Goal: Task Accomplishment & Management: Manage account settings

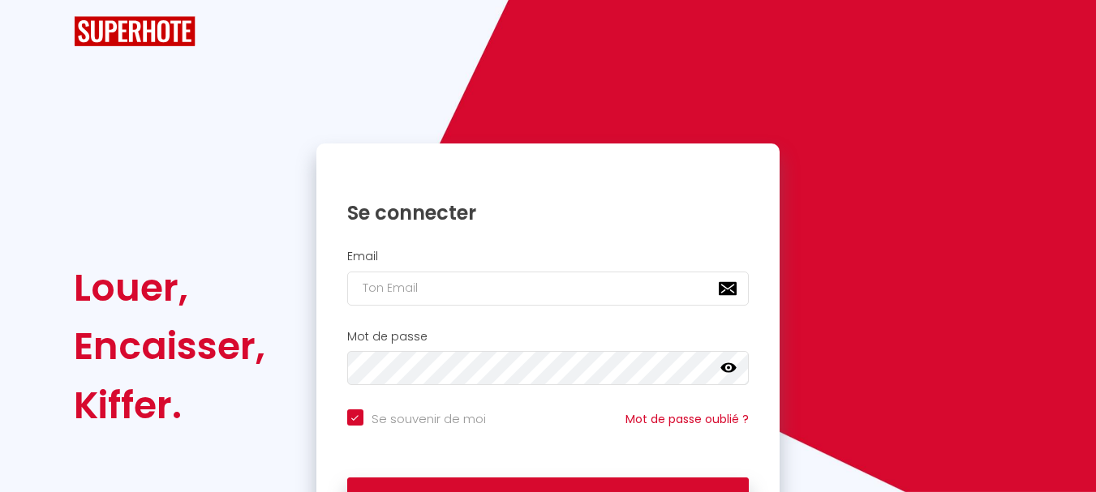
checkbox input "true"
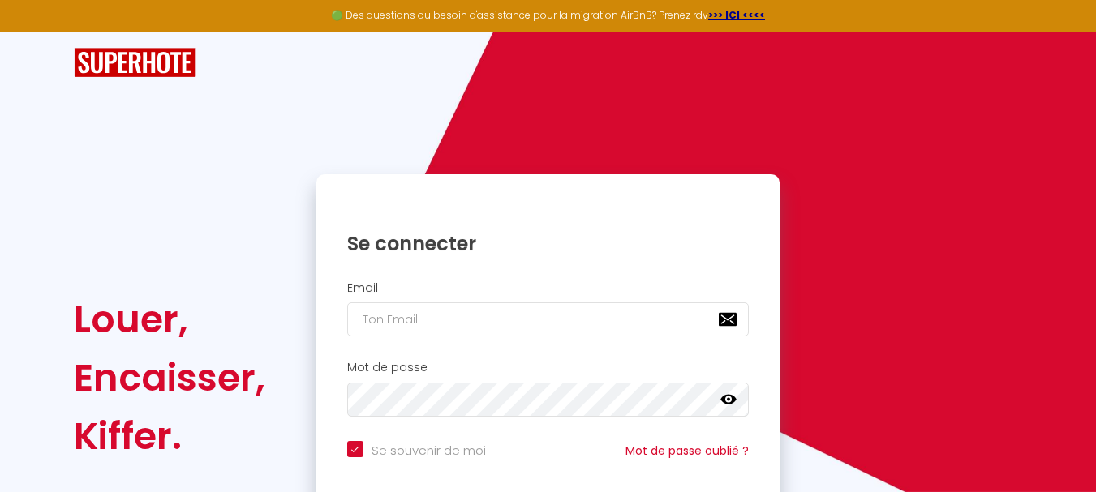
scroll to position [81, 0]
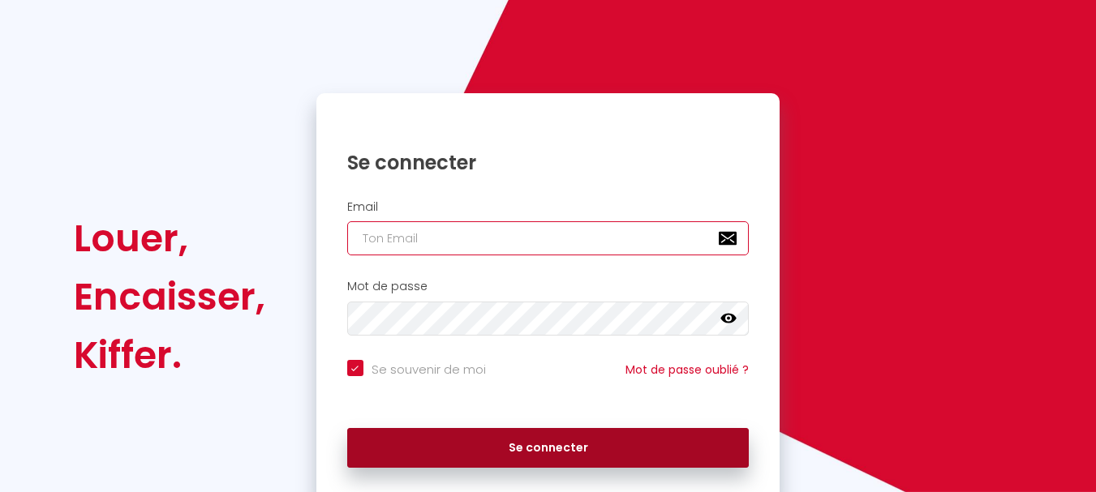
type input "[EMAIL_ADDRESS][DOMAIN_NAME]"
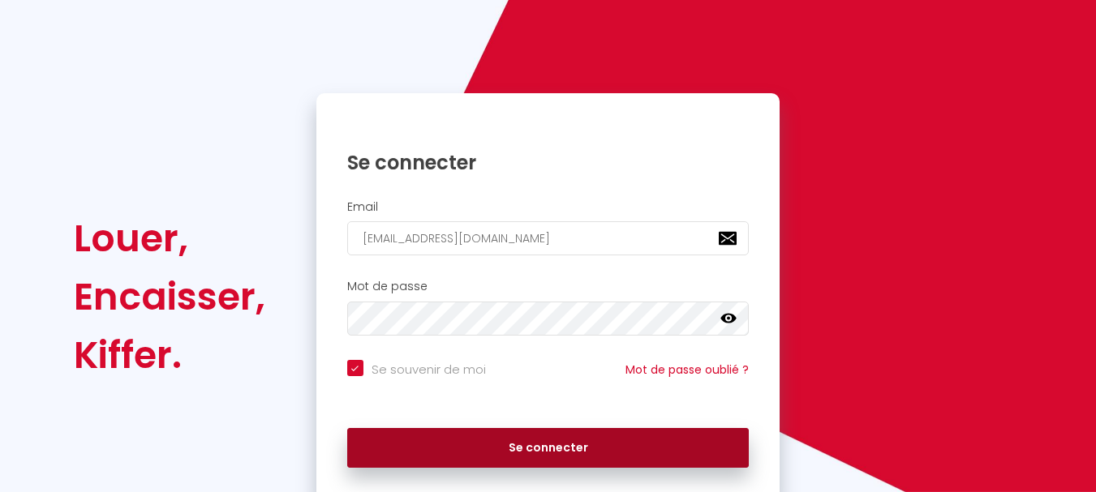
click at [571, 447] on button "Se connecter" at bounding box center [548, 448] width 402 height 41
checkbox input "true"
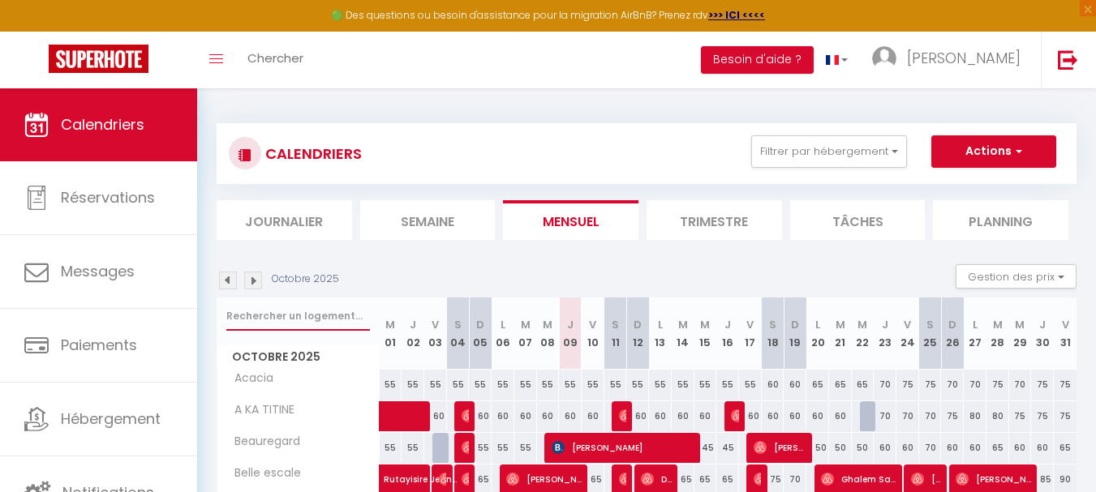
click at [285, 318] on input "text" at bounding box center [298, 316] width 144 height 29
type input "Saint eloi"
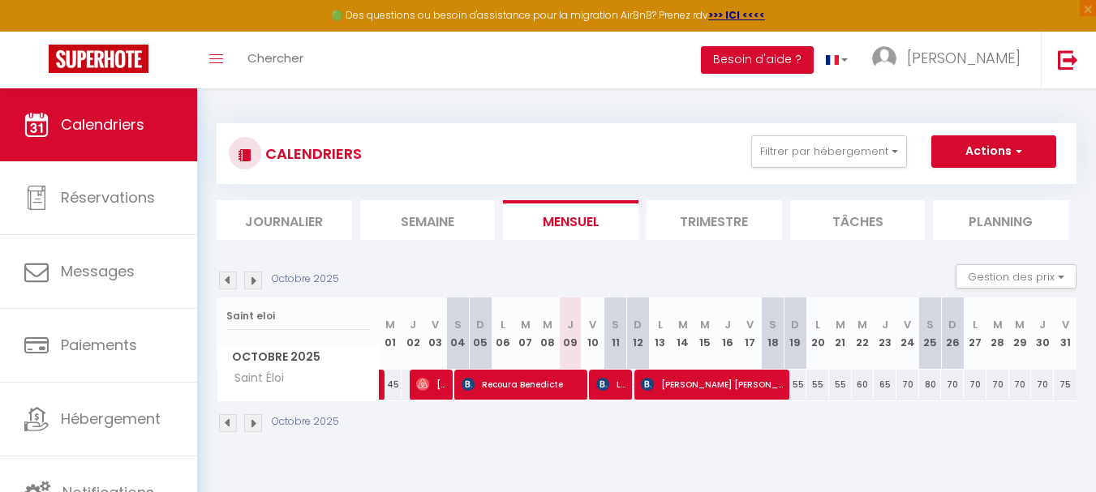
click at [1016, 213] on li "Planning" at bounding box center [1000, 220] width 135 height 40
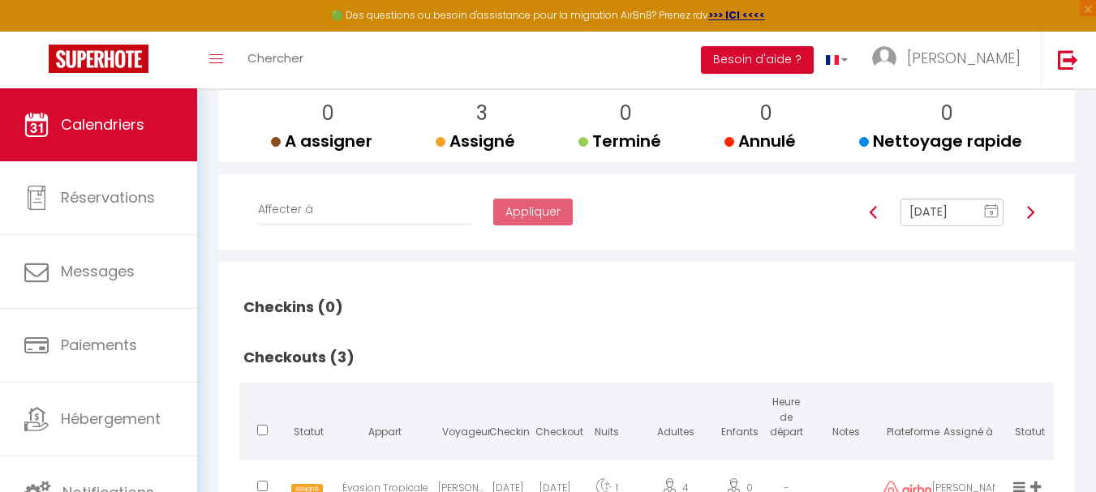
scroll to position [162, 0]
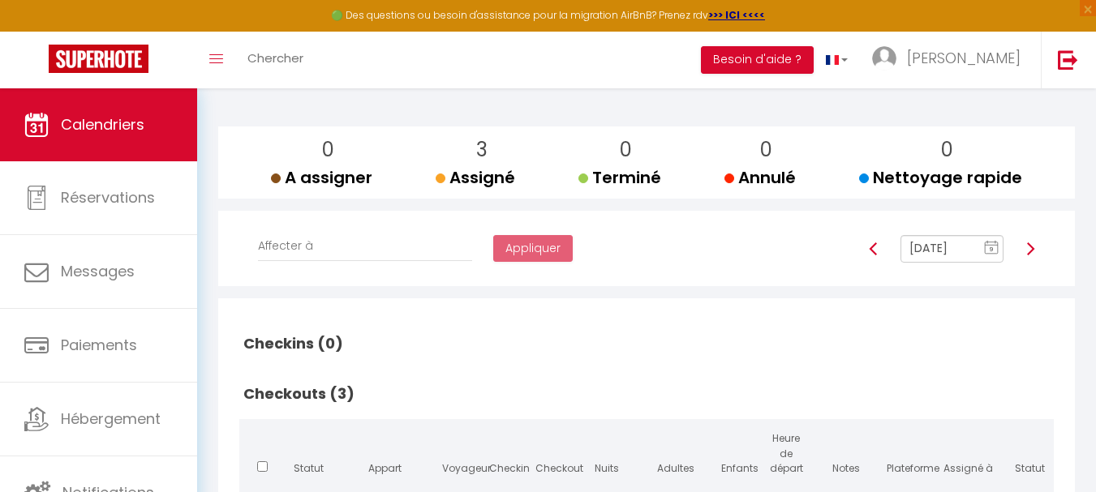
click at [1028, 250] on img at bounding box center [1030, 249] width 13 height 13
type input "[DATE]"
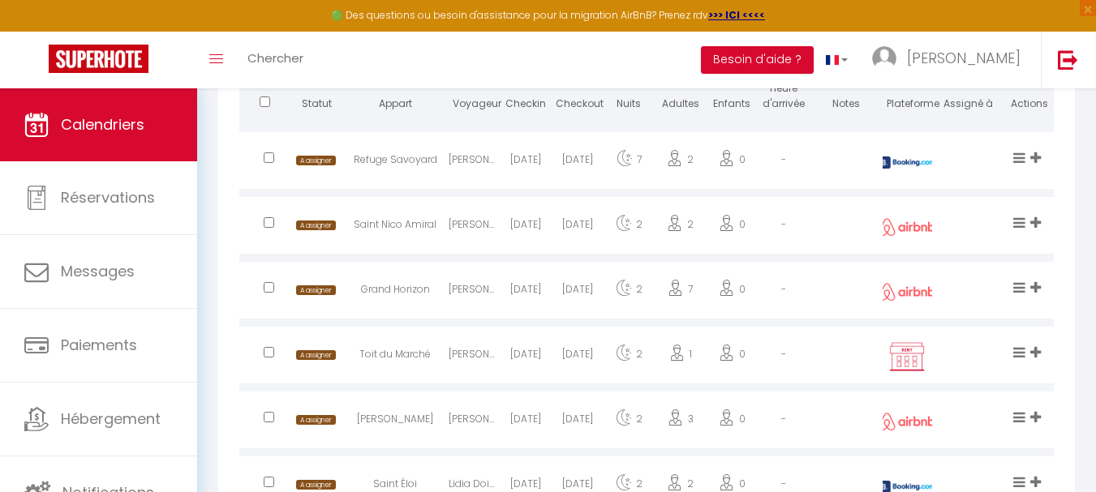
scroll to position [461, 0]
click at [269, 230] on div at bounding box center [265, 229] width 52 height 53
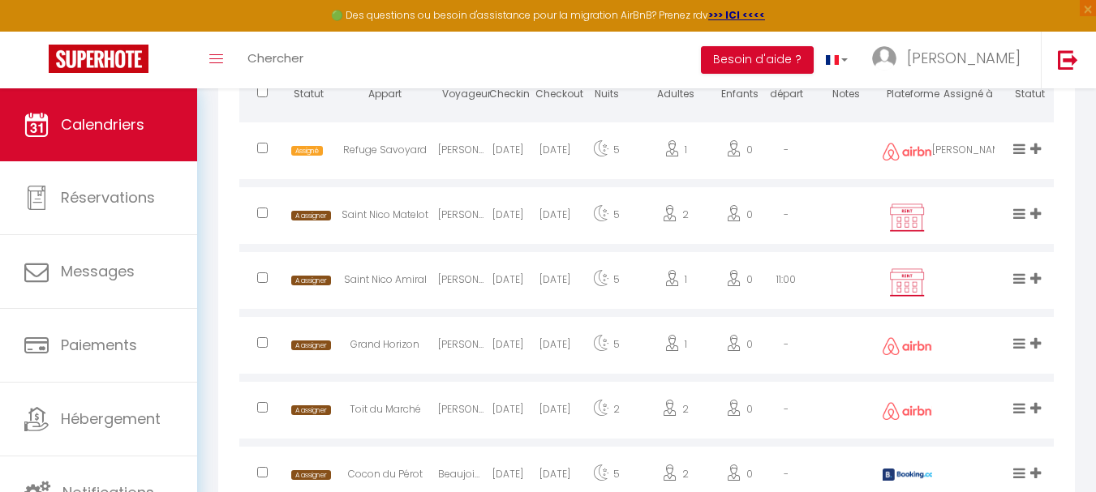
scroll to position [1353, 0]
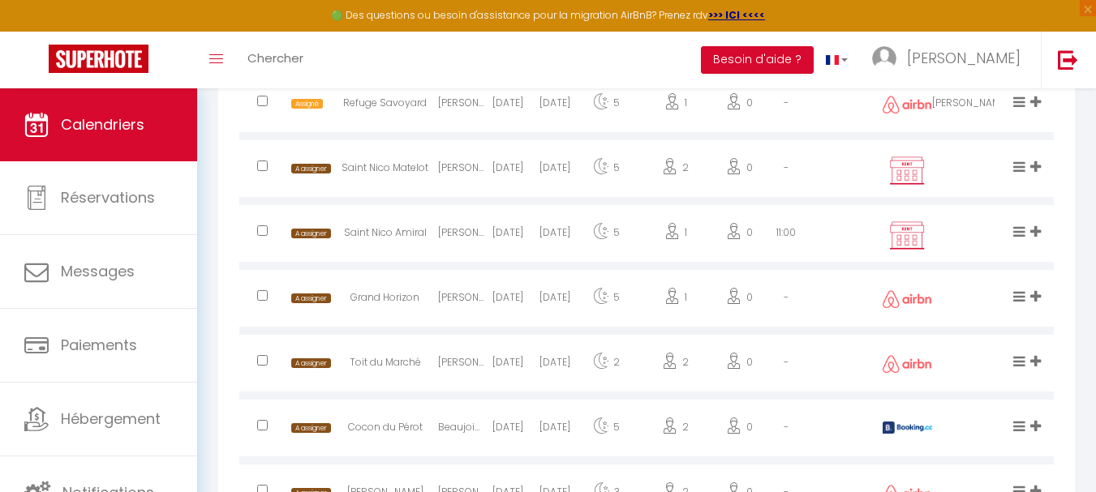
click at [266, 170] on input "checkbox" at bounding box center [262, 166] width 11 height 11
checkbox input "true"
click at [262, 232] on input "checkbox" at bounding box center [262, 231] width 11 height 11
checkbox input "true"
click at [264, 359] on input "checkbox" at bounding box center [262, 360] width 11 height 11
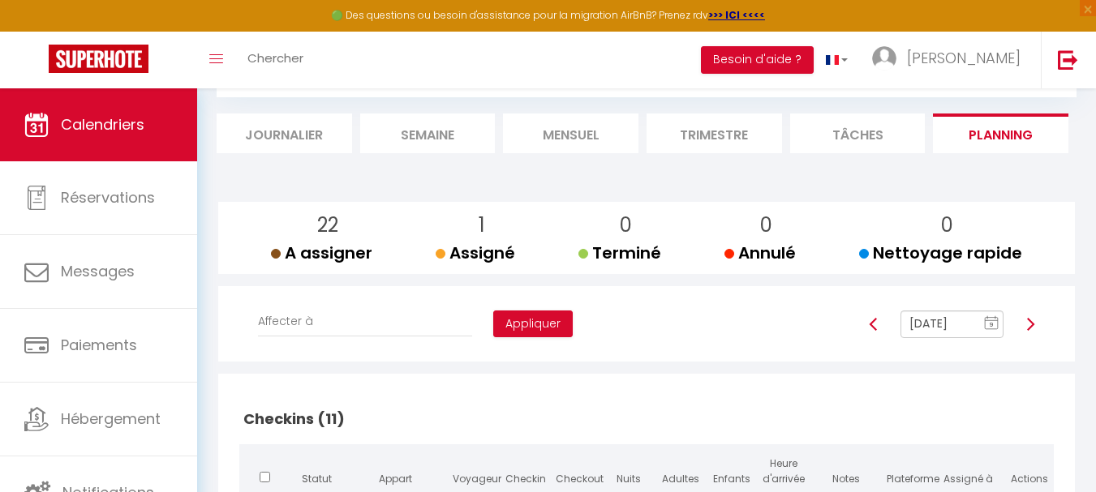
scroll to position [162, 0]
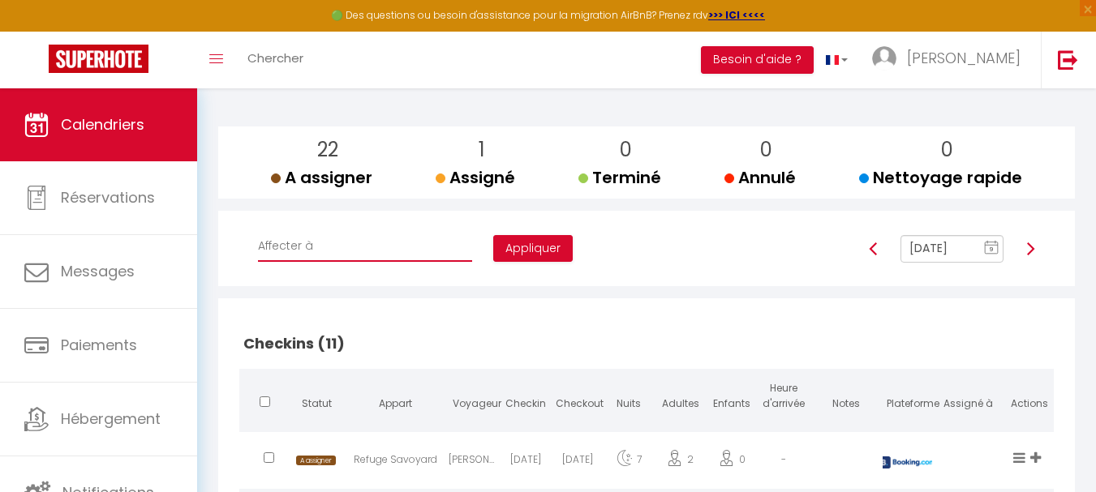
click at [329, 243] on select "Affecter à [PERSON_NAME] [PERSON_NAME] [PERSON_NAME] [PERSON_NAME] [PERSON_NAME…" at bounding box center [365, 246] width 214 height 31
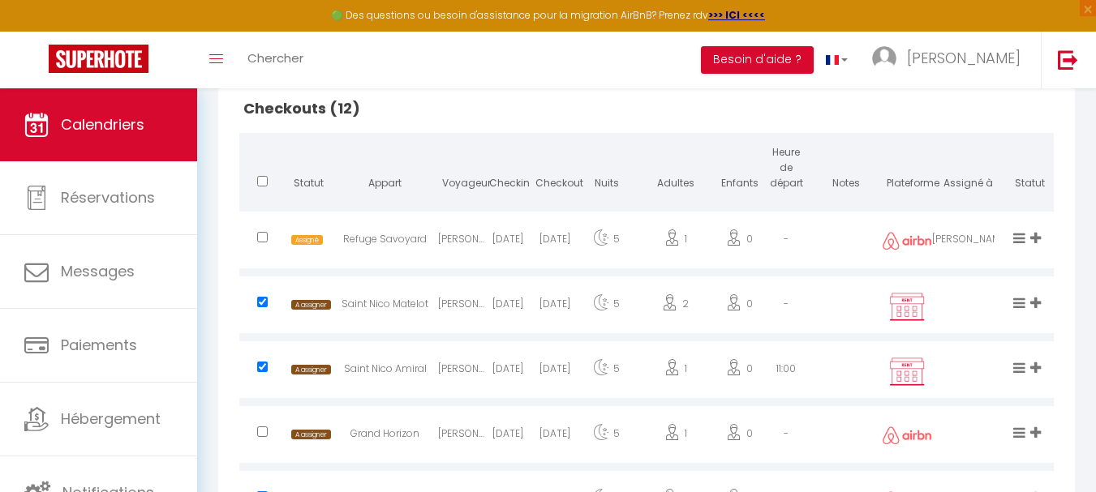
scroll to position [1379, 0]
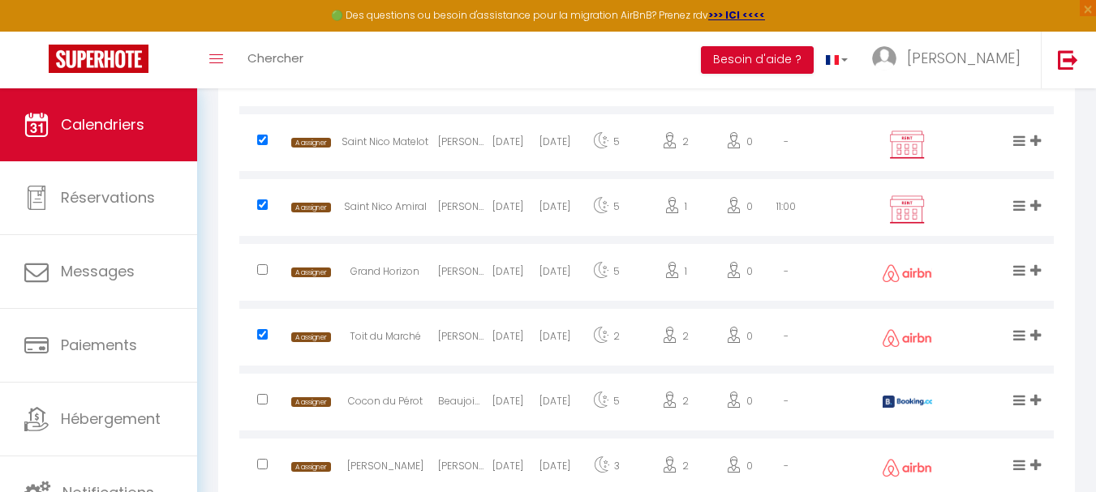
click at [264, 334] on input "checkbox" at bounding box center [262, 334] width 11 height 11
checkbox input "false"
click at [263, 463] on input "checkbox" at bounding box center [262, 464] width 11 height 11
checkbox input "true"
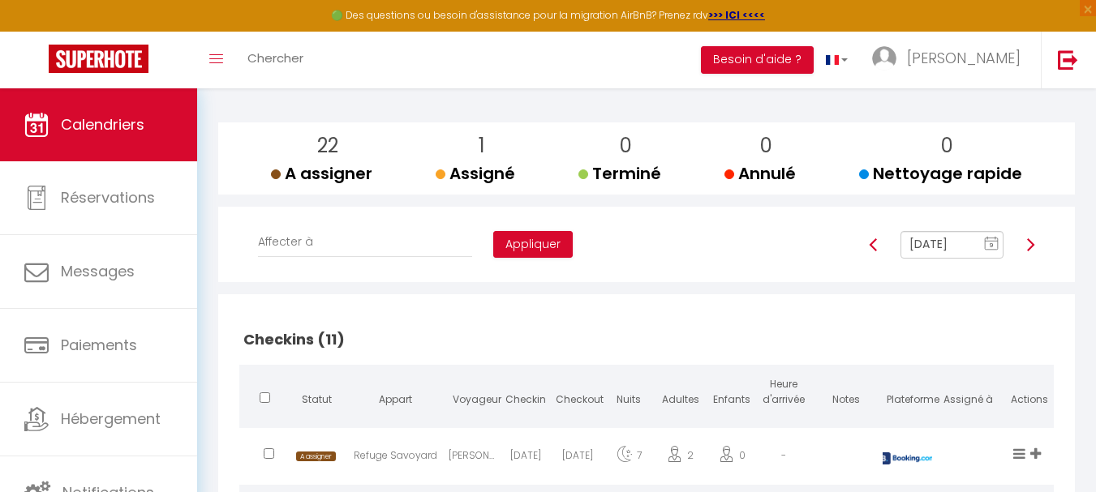
scroll to position [81, 0]
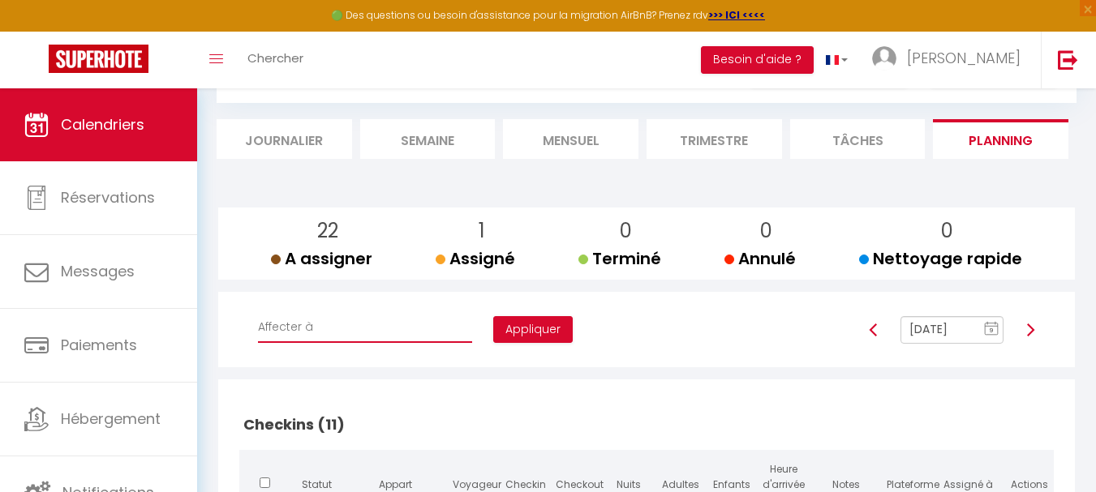
click at [364, 329] on select "Affecter à [PERSON_NAME] [PERSON_NAME] [PERSON_NAME] [PERSON_NAME] [PERSON_NAME…" at bounding box center [365, 327] width 214 height 31
select select "52446"
click at [258, 312] on select "Affecter à [PERSON_NAME] [PERSON_NAME] [PERSON_NAME] [PERSON_NAME] [PERSON_NAME…" at bounding box center [365, 327] width 214 height 31
click at [493, 339] on button "Appliquer" at bounding box center [532, 330] width 79 height 28
checkbox input "false"
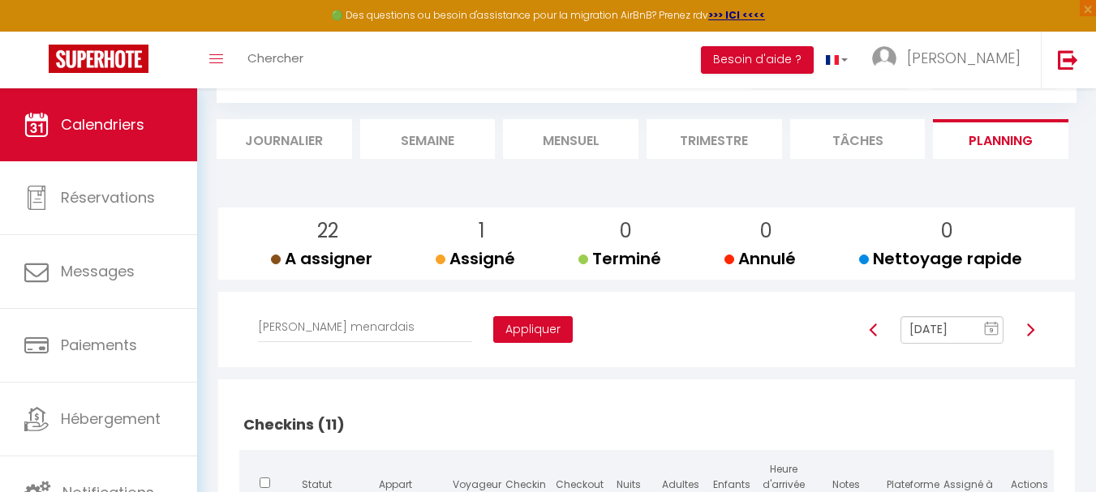
checkbox input "false"
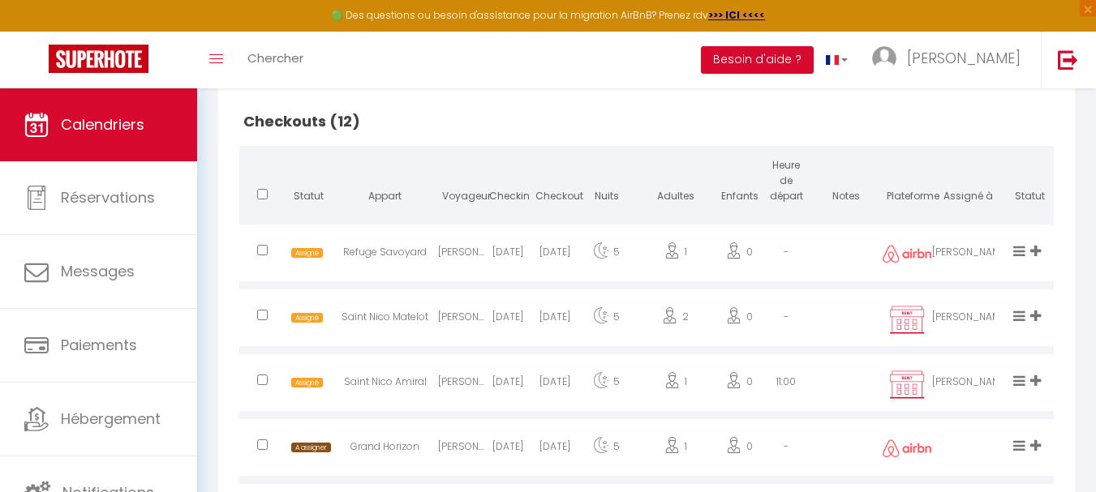
scroll to position [1379, 0]
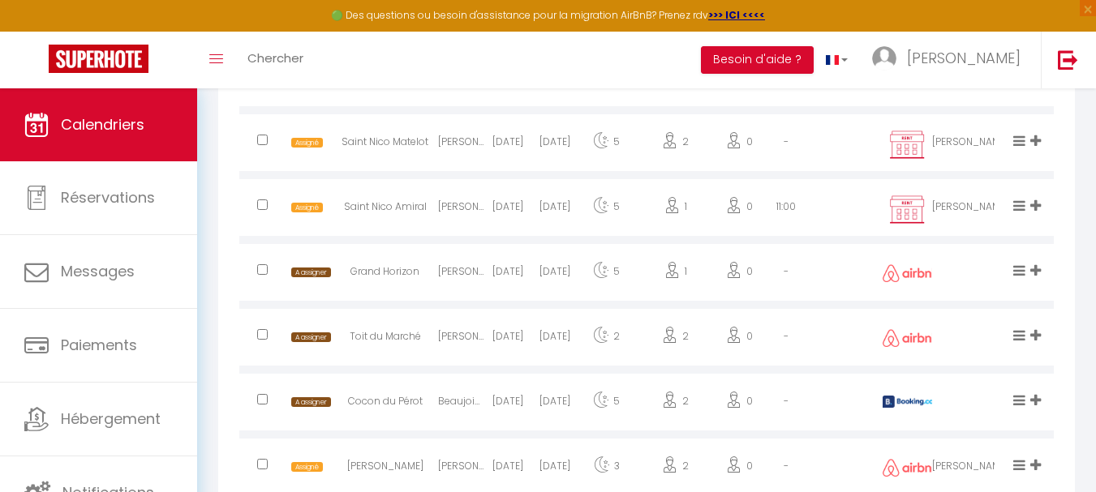
click at [260, 270] on input "checkbox" at bounding box center [262, 269] width 11 height 11
checkbox input "true"
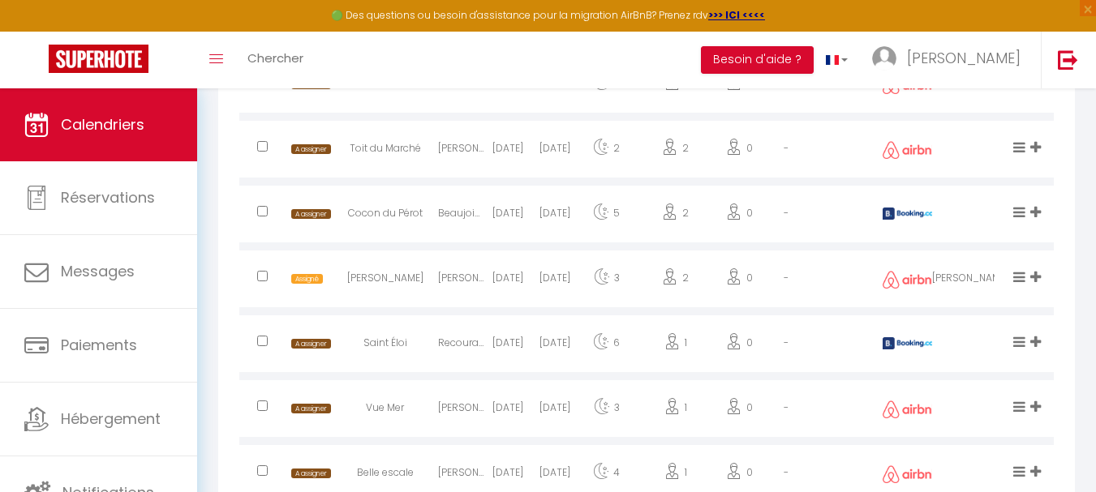
scroll to position [1622, 0]
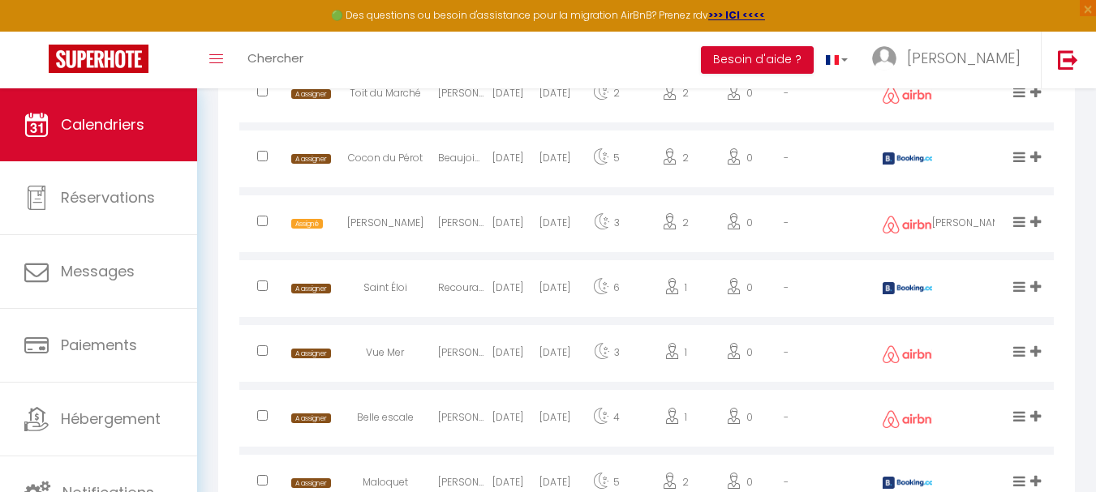
click at [258, 288] on input "checkbox" at bounding box center [262, 286] width 11 height 11
checkbox input "true"
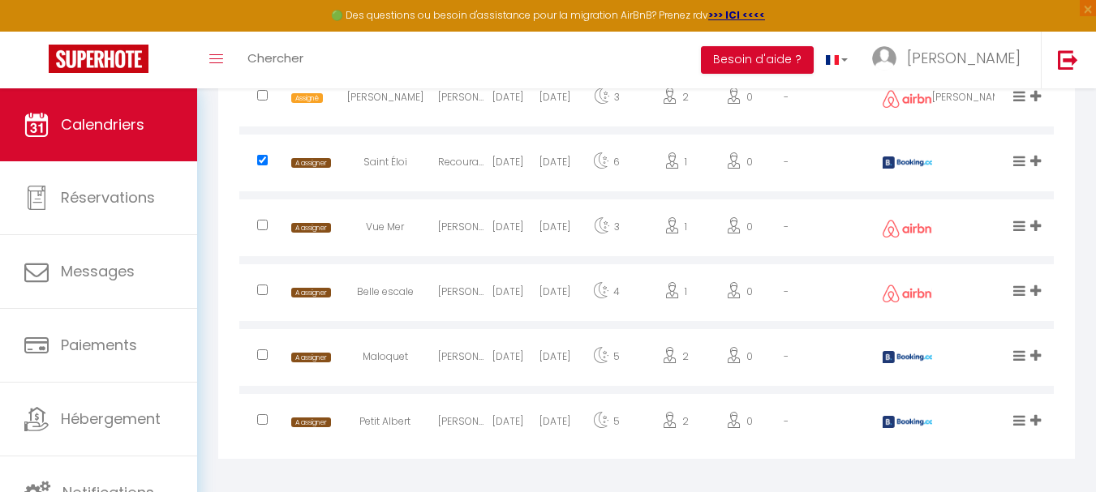
scroll to position [1759, 0]
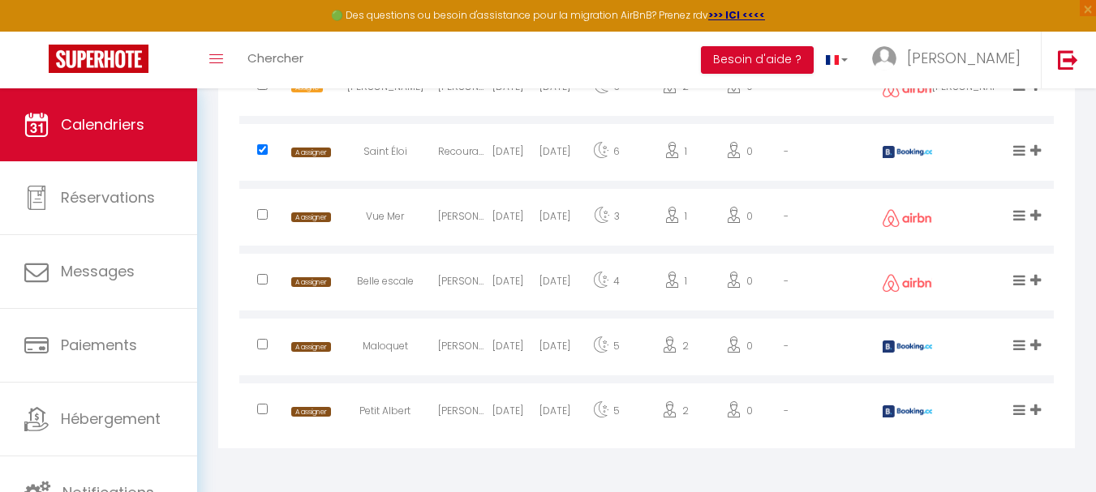
click at [266, 410] on input "checkbox" at bounding box center [262, 409] width 11 height 11
checkbox input "true"
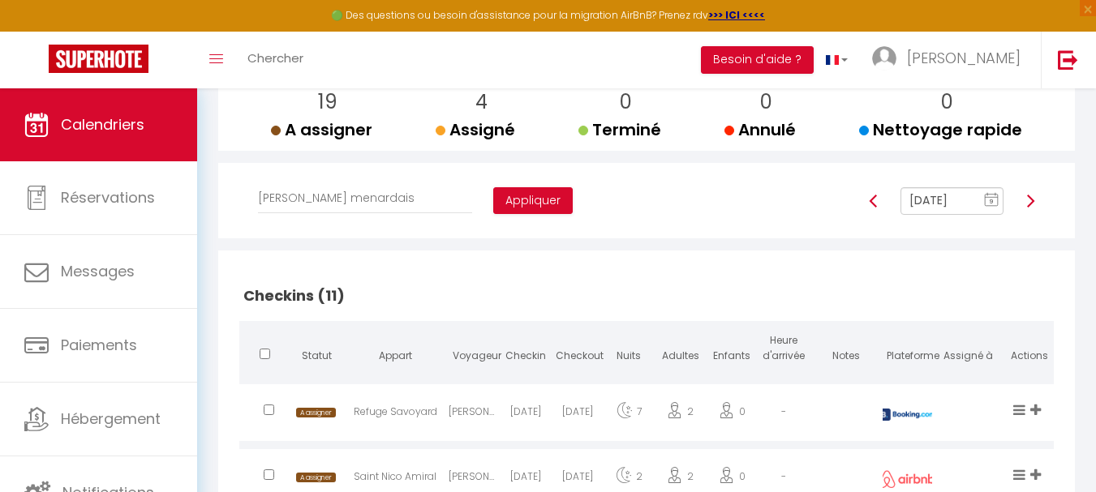
scroll to position [136, 0]
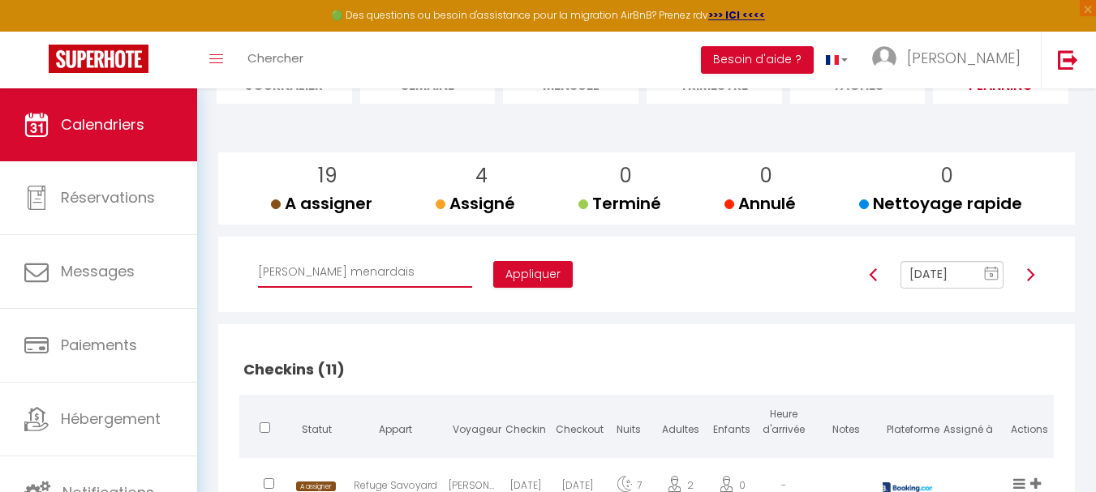
click at [333, 277] on select "Affecter à [PERSON_NAME] [PERSON_NAME] [PERSON_NAME] [PERSON_NAME] [PERSON_NAME…" at bounding box center [365, 272] width 214 height 31
select select "41844"
click at [258, 257] on select "Affecter à [PERSON_NAME] [PERSON_NAME] [PERSON_NAME] [PERSON_NAME] [PERSON_NAME…" at bounding box center [365, 272] width 214 height 31
click at [493, 270] on button "Appliquer" at bounding box center [532, 275] width 79 height 28
checkbox input "false"
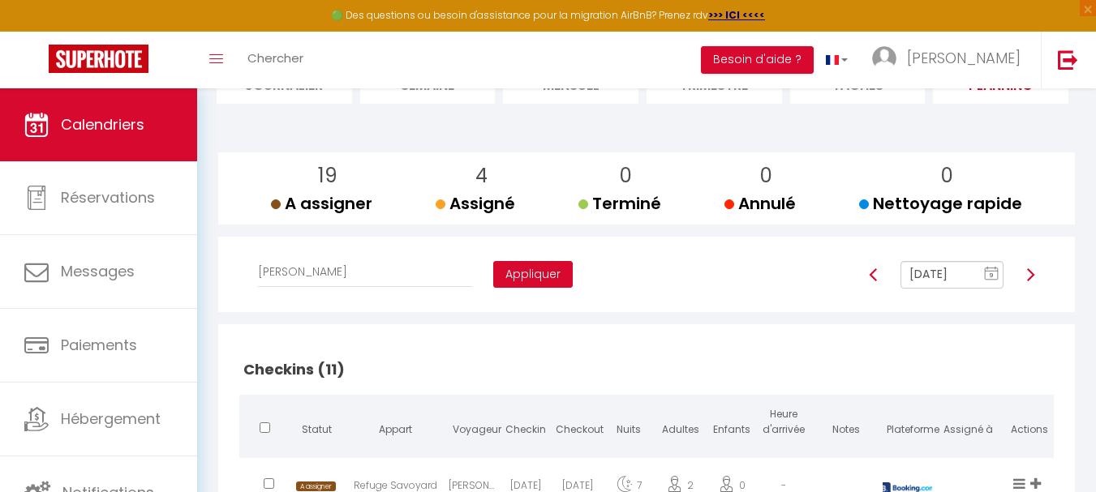
checkbox input "false"
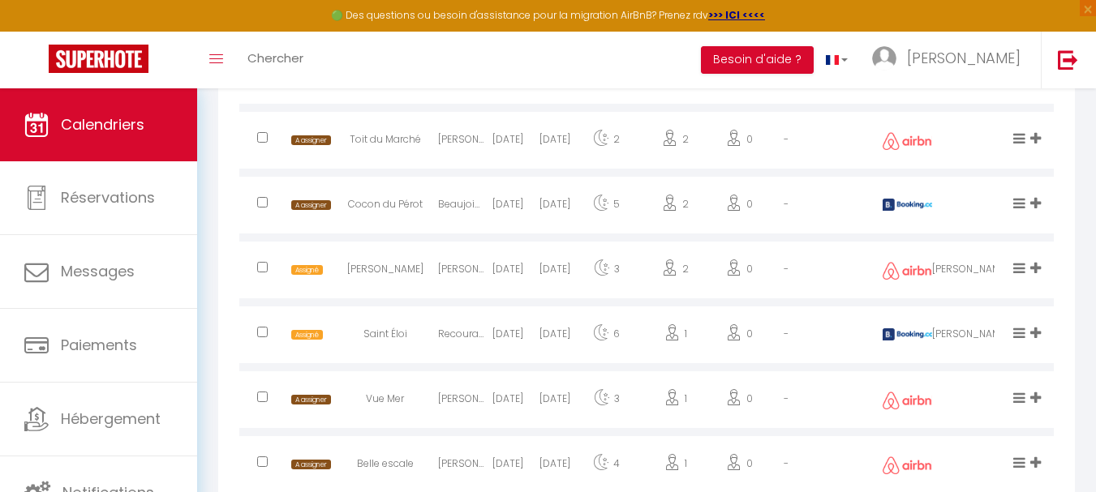
scroll to position [1515, 0]
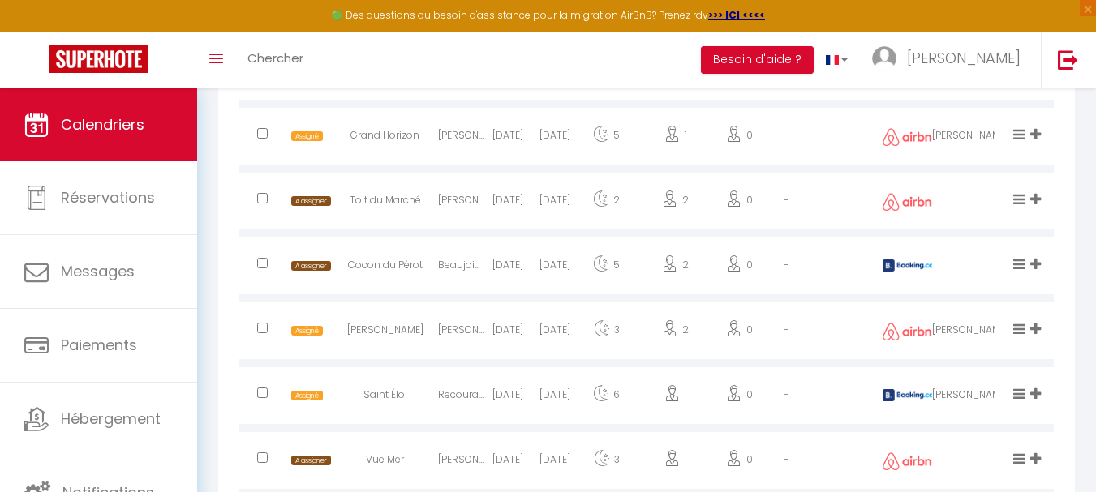
click at [263, 201] on input "checkbox" at bounding box center [262, 198] width 11 height 11
checkbox input "true"
click at [265, 262] on input "checkbox" at bounding box center [262, 263] width 11 height 11
checkbox input "true"
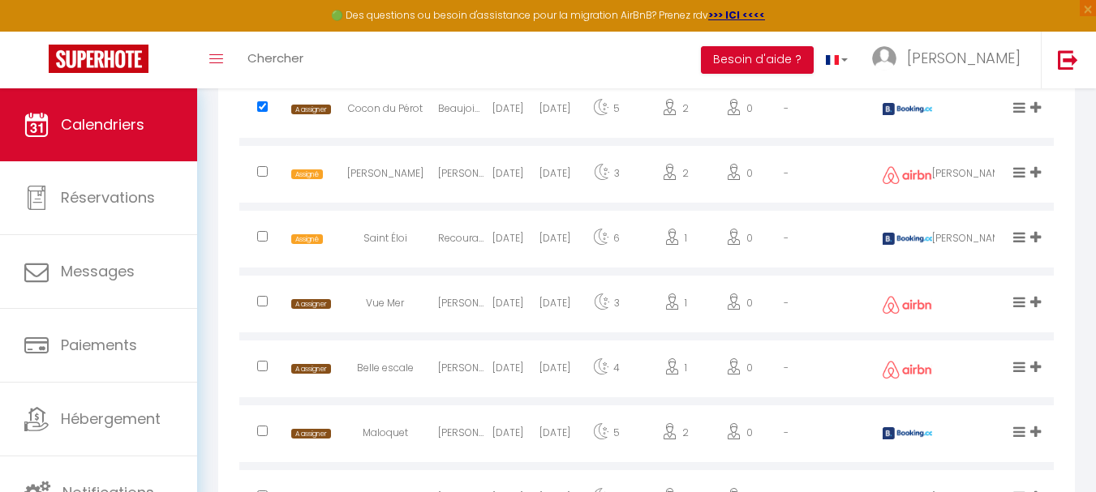
scroll to position [1678, 0]
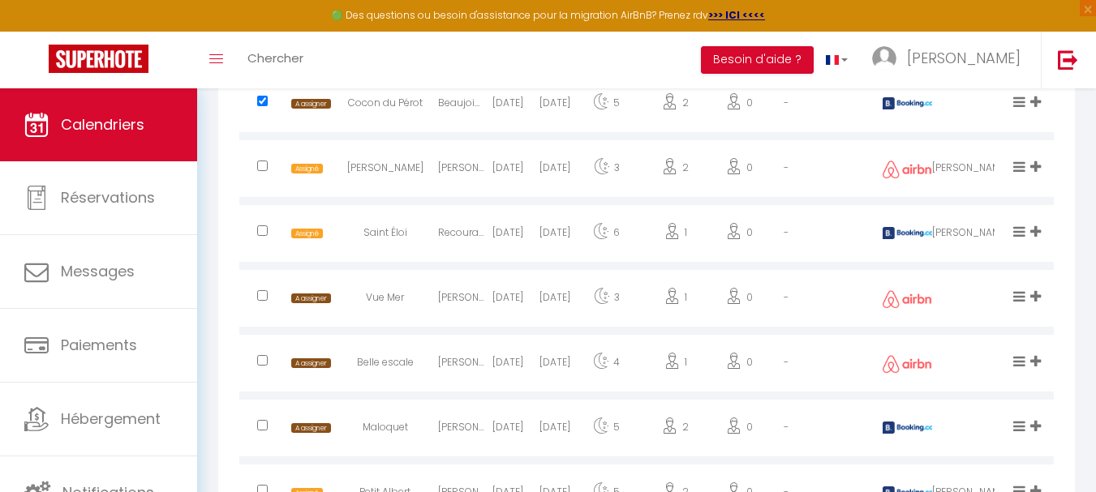
click at [262, 298] on input "checkbox" at bounding box center [262, 295] width 11 height 11
checkbox input "true"
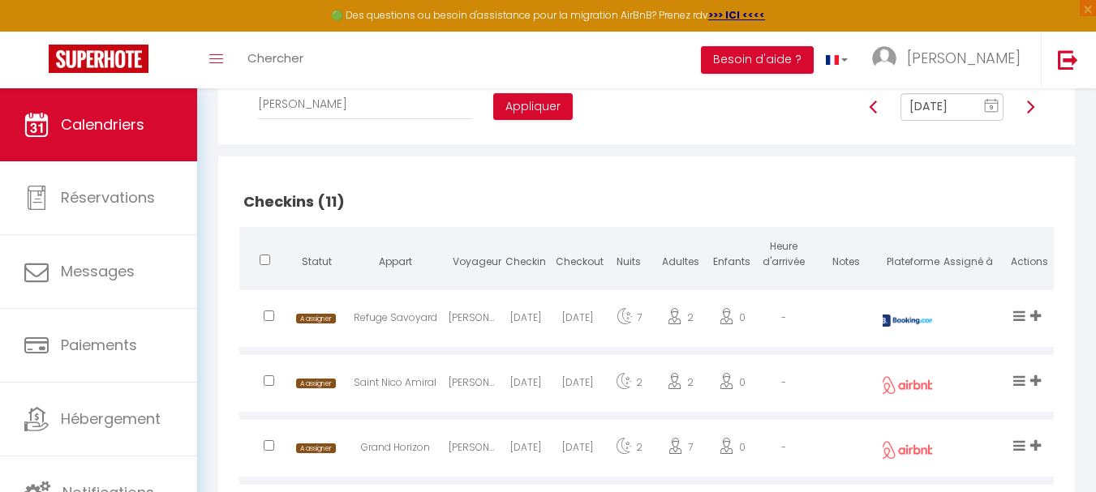
scroll to position [136, 0]
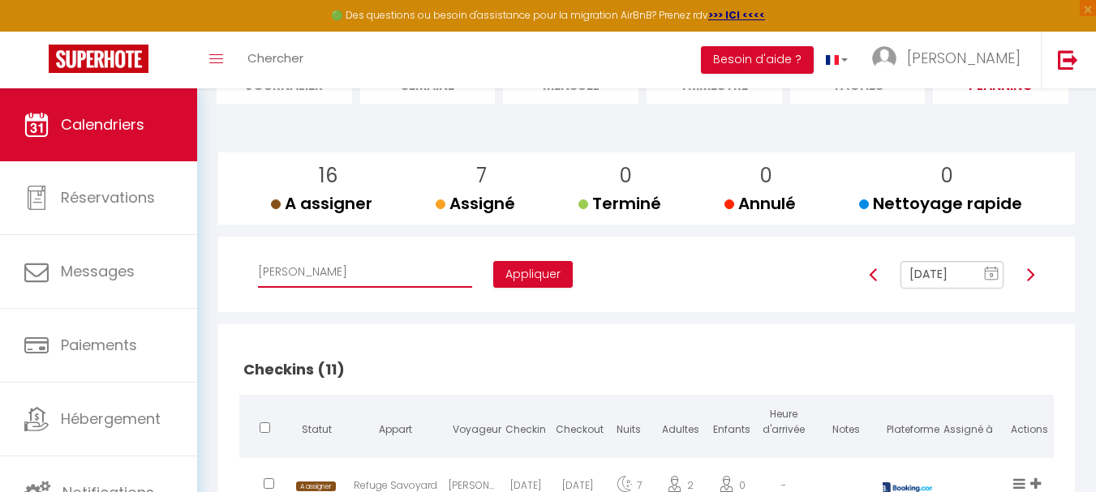
click at [347, 272] on select "Affecter à [PERSON_NAME] [PERSON_NAME] [PERSON_NAME] [PERSON_NAME] [PERSON_NAME…" at bounding box center [365, 272] width 214 height 31
select select "49047"
click at [258, 257] on select "Affecter à [PERSON_NAME] [PERSON_NAME] [PERSON_NAME] [PERSON_NAME] [PERSON_NAME…" at bounding box center [365, 272] width 214 height 31
click at [493, 272] on button "Appliquer" at bounding box center [532, 275] width 79 height 28
checkbox input "false"
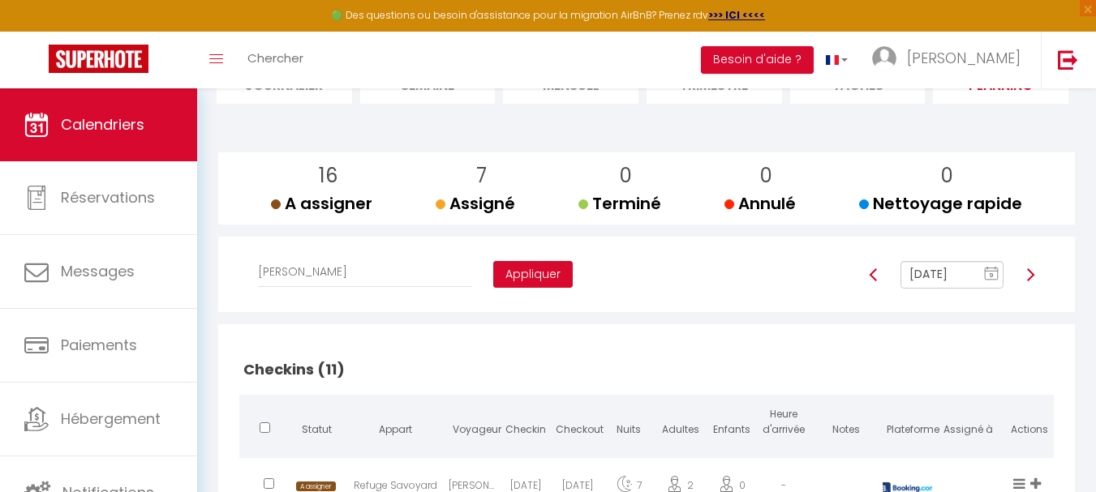
checkbox input "false"
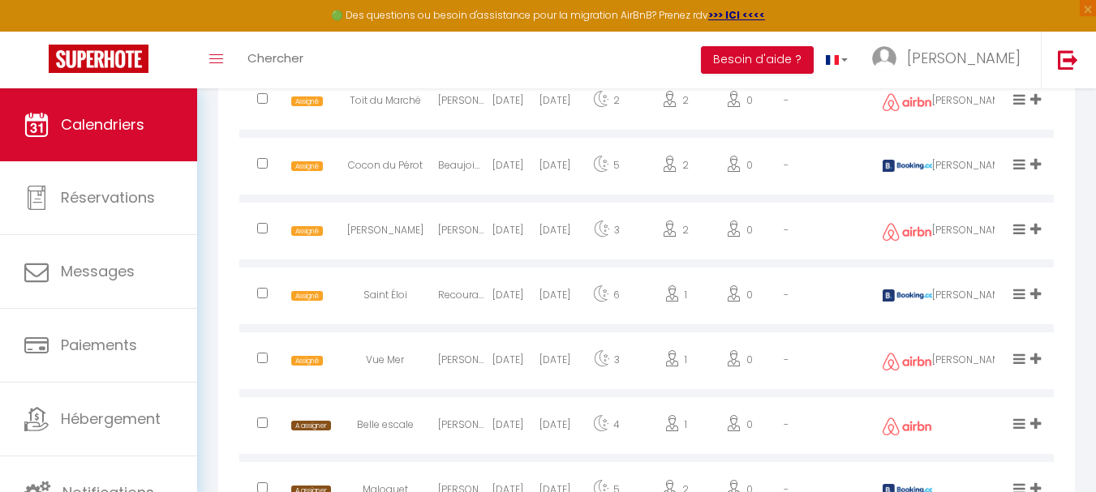
scroll to position [1759, 0]
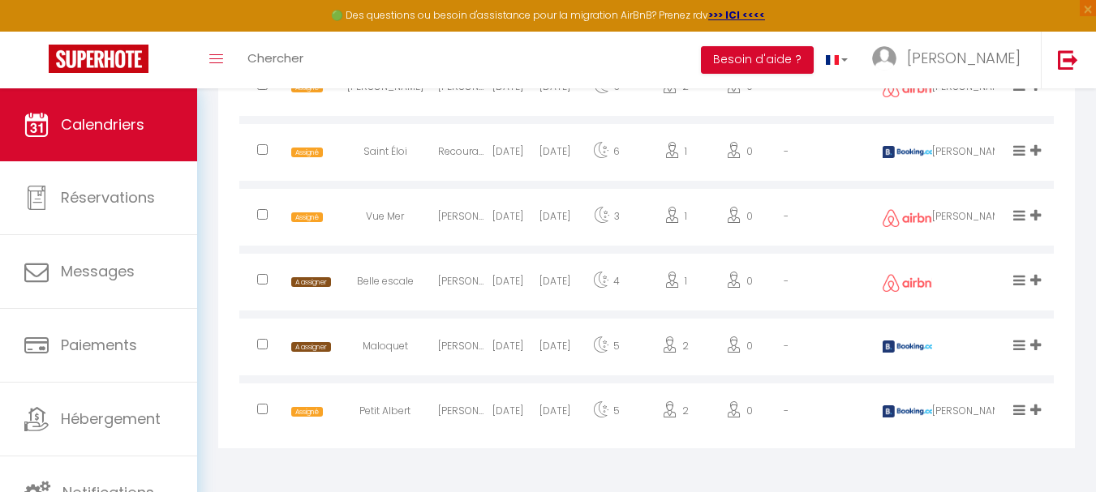
click at [261, 284] on input "checkbox" at bounding box center [262, 279] width 11 height 11
checkbox input "true"
click at [260, 343] on input "checkbox" at bounding box center [262, 344] width 11 height 11
checkbox input "true"
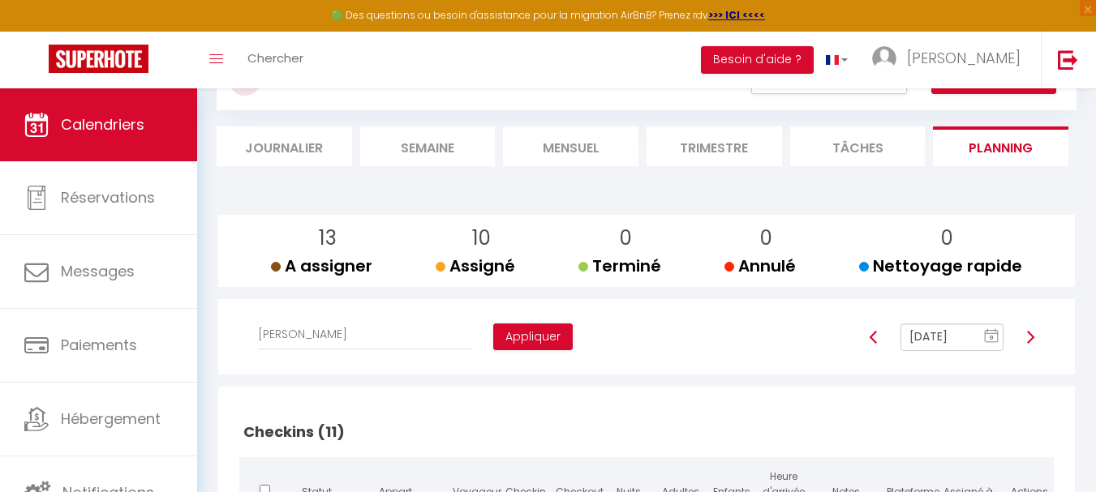
scroll to position [0, 0]
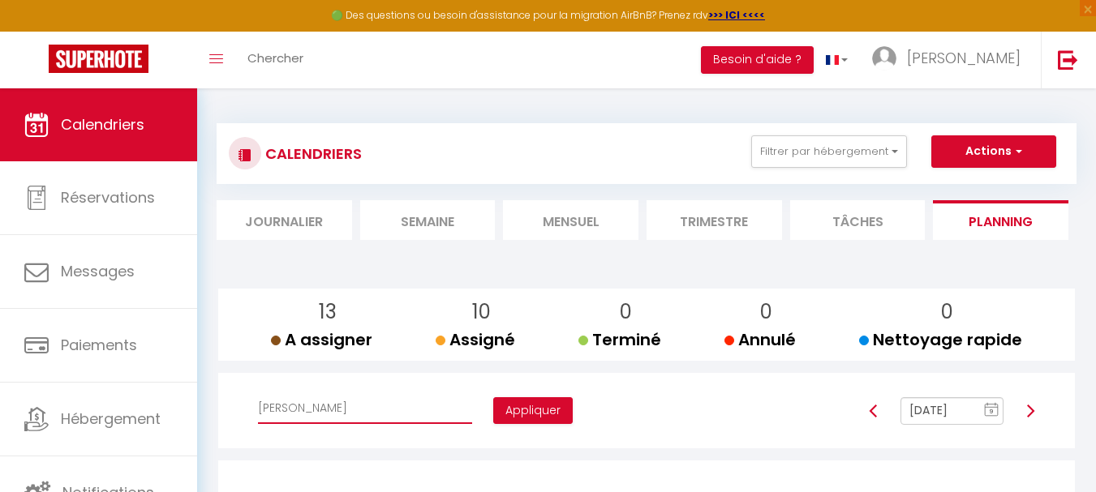
click at [354, 402] on select "Affecter à [PERSON_NAME] [PERSON_NAME] [PERSON_NAME] [PERSON_NAME] [PERSON_NAME…" at bounding box center [365, 408] width 214 height 31
select select "47892"
click at [258, 393] on select "Affecter à [PERSON_NAME] [PERSON_NAME] [PERSON_NAME] [PERSON_NAME] [PERSON_NAME…" at bounding box center [365, 408] width 214 height 31
click at [493, 413] on button "Appliquer" at bounding box center [532, 411] width 79 height 28
checkbox input "false"
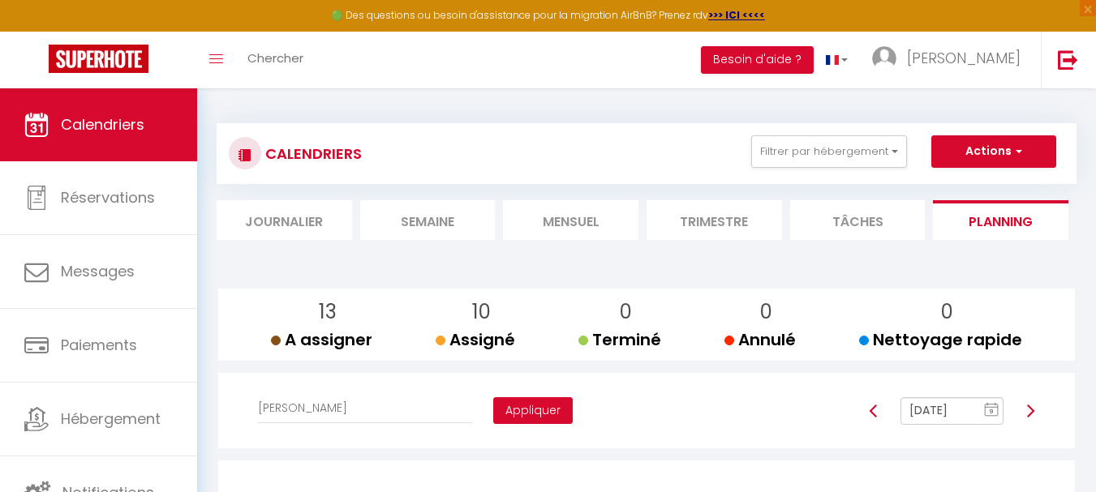
checkbox input "false"
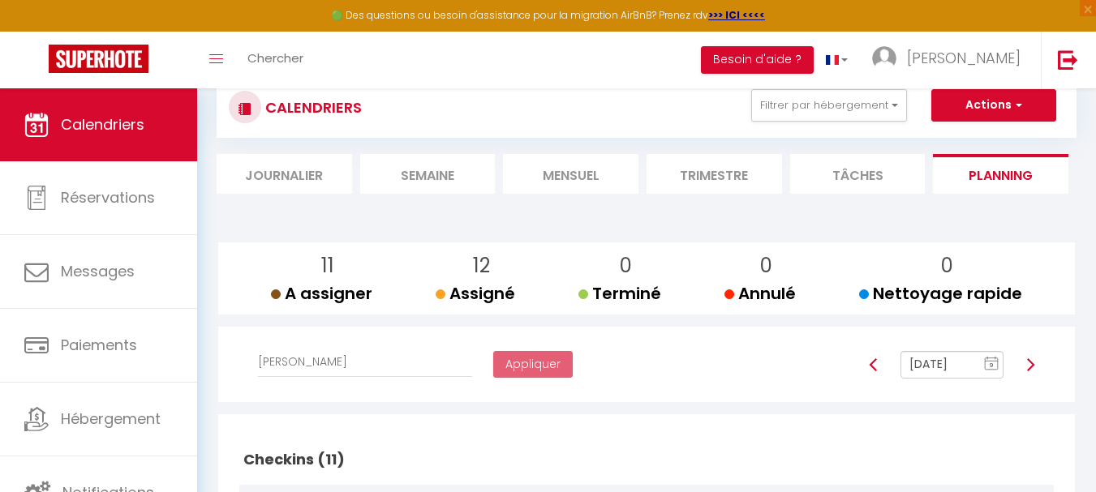
scroll to position [81, 0]
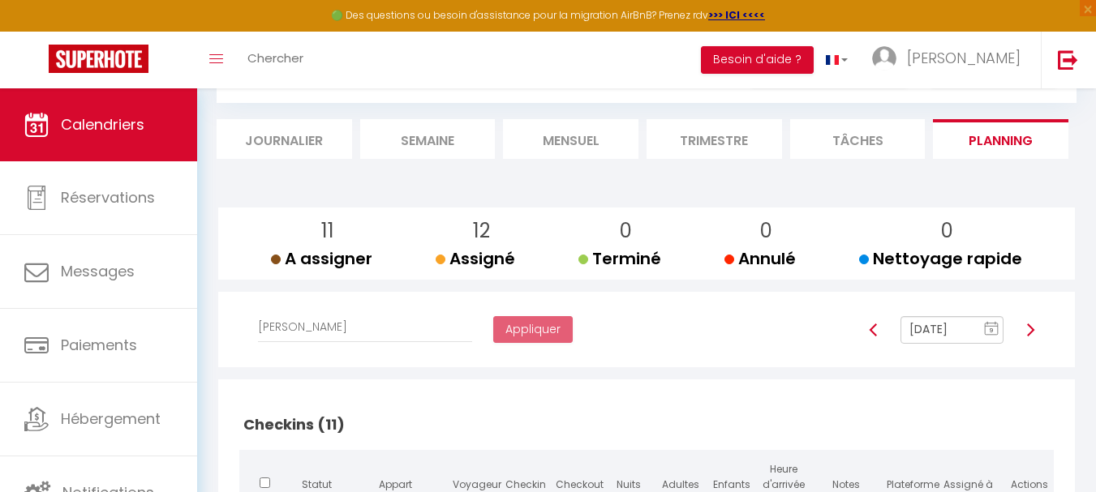
click at [1033, 327] on img at bounding box center [1030, 330] width 13 height 13
type input "[DATE]"
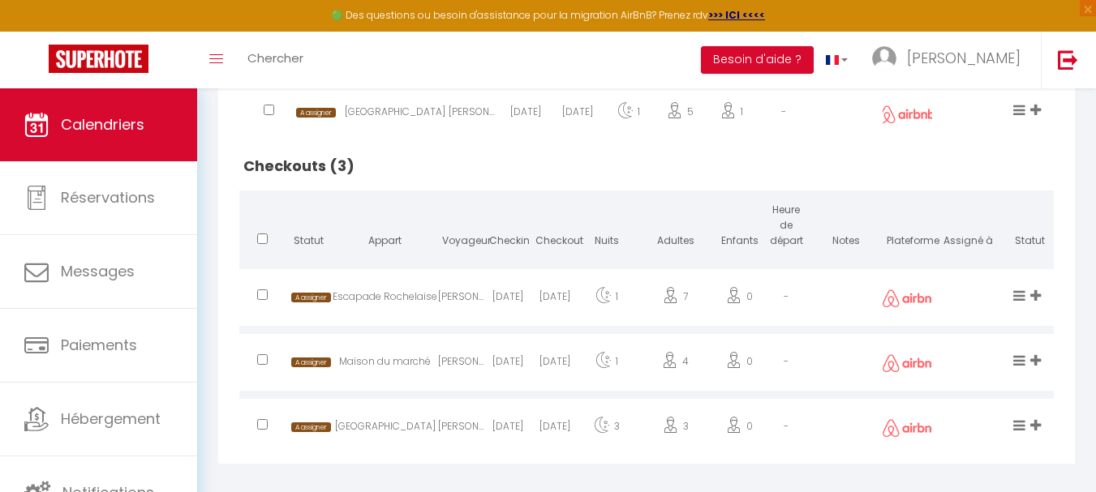
scroll to position [1434, 0]
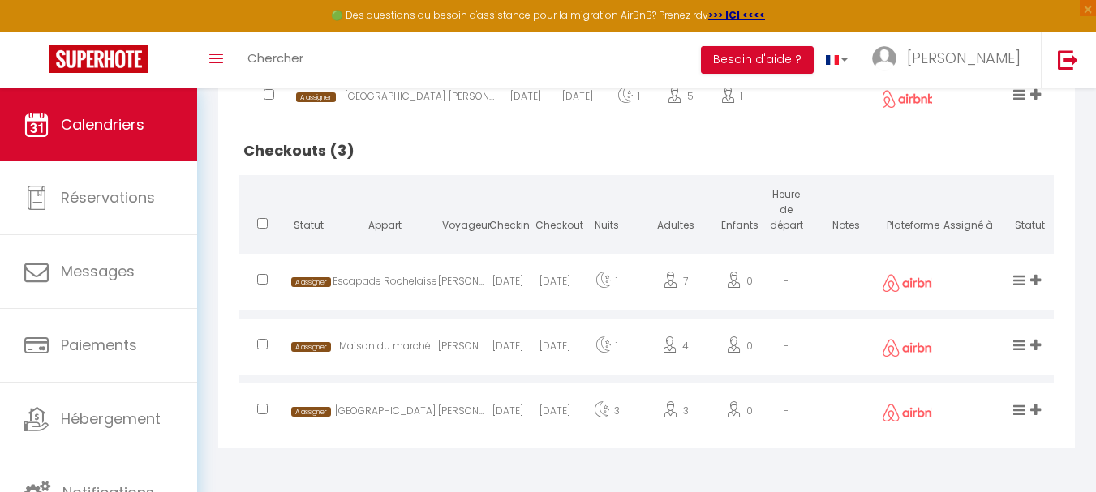
click at [260, 277] on input "checkbox" at bounding box center [262, 279] width 11 height 11
checkbox input "true"
click at [263, 345] on input "checkbox" at bounding box center [262, 344] width 11 height 11
checkbox input "true"
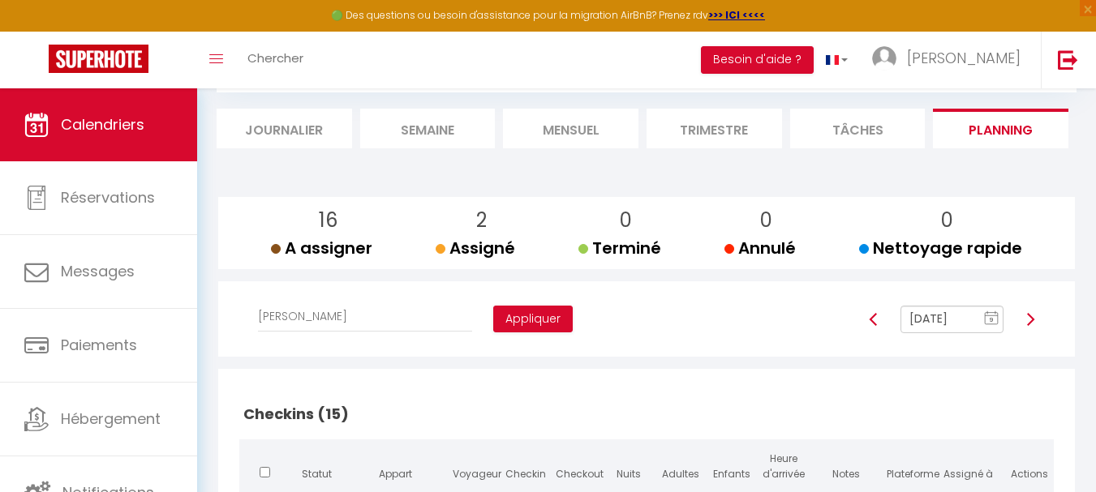
scroll to position [243, 0]
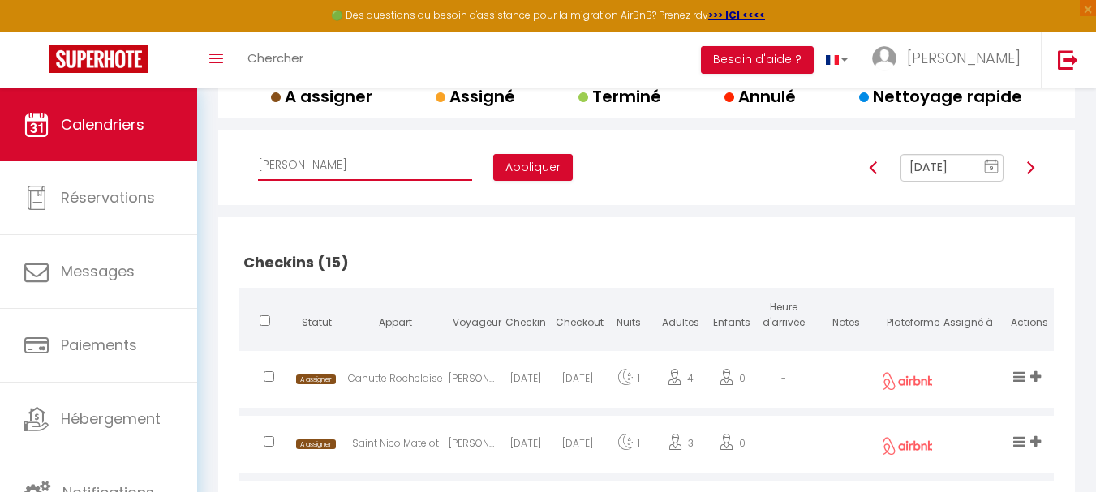
click at [342, 165] on select "Affecter à [PERSON_NAME] [PERSON_NAME] [PERSON_NAME] [PERSON_NAME] [PERSON_NAME…" at bounding box center [365, 165] width 214 height 31
select select "44562"
click at [258, 150] on select "Affecter à [PERSON_NAME] [PERSON_NAME] [PERSON_NAME] [PERSON_NAME] [PERSON_NAME…" at bounding box center [365, 165] width 214 height 31
click at [493, 170] on button "Appliquer" at bounding box center [532, 168] width 79 height 28
checkbox input "false"
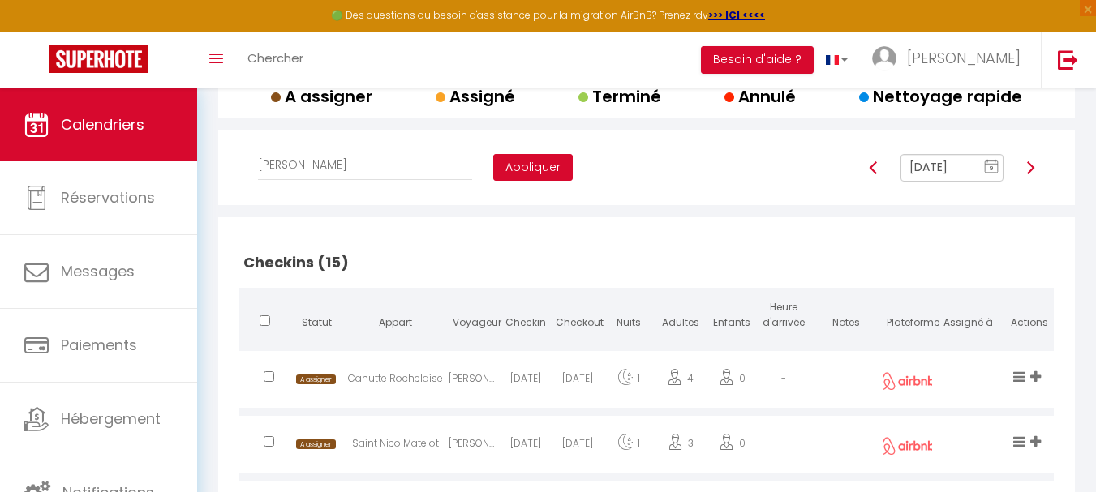
checkbox input "false"
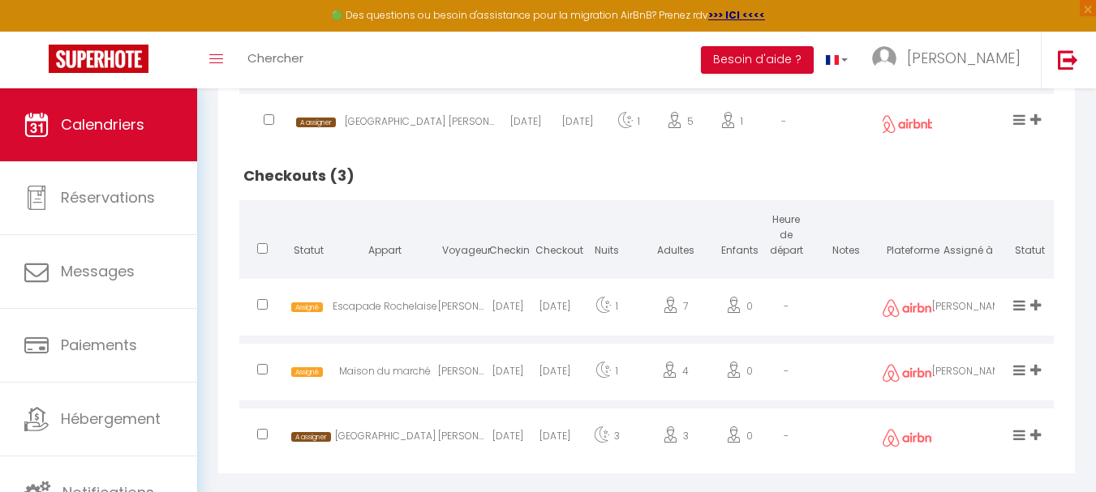
scroll to position [1434, 0]
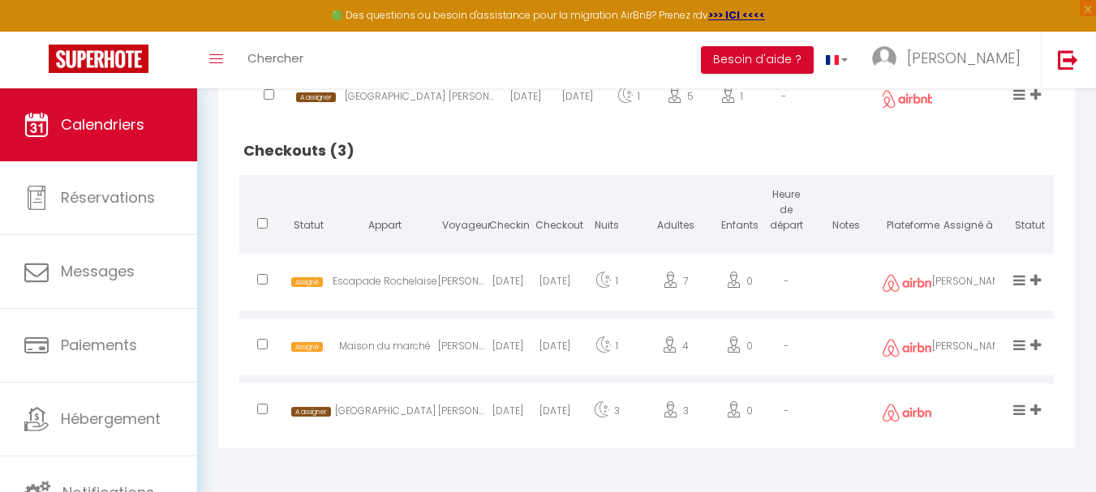
click at [264, 407] on input "checkbox" at bounding box center [262, 409] width 11 height 11
checkbox input "true"
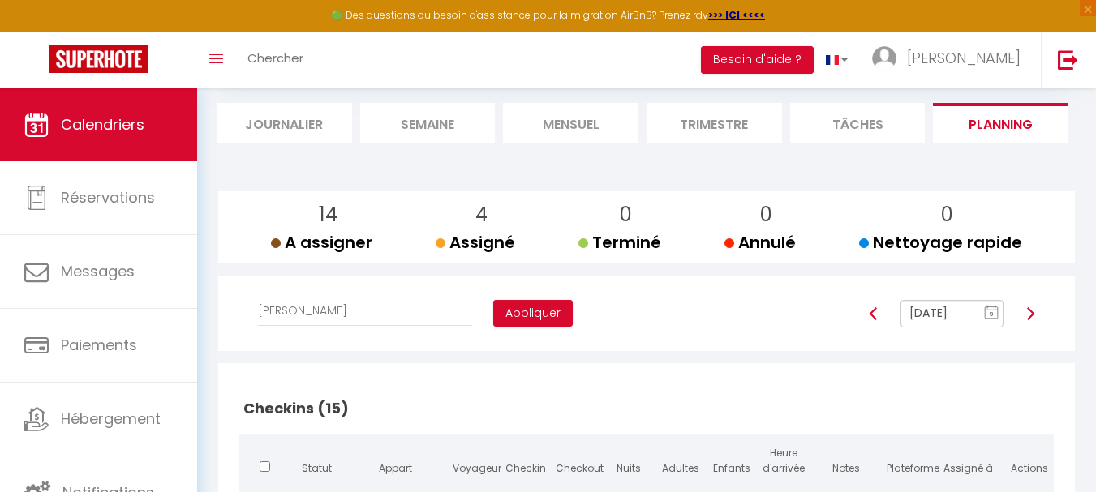
scroll to position [243, 0]
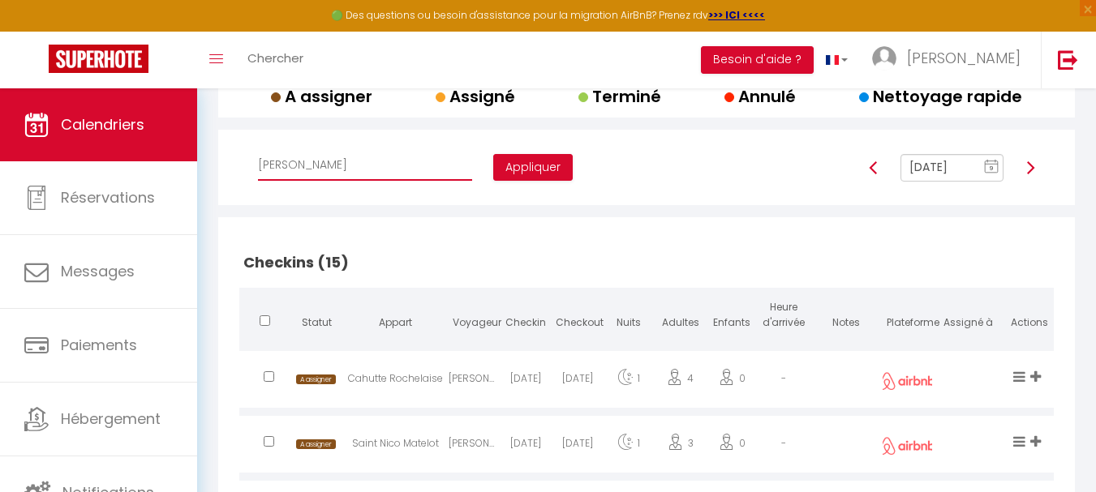
click at [363, 174] on select "Affecter à [PERSON_NAME] [PERSON_NAME] [PERSON_NAME] [PERSON_NAME] [PERSON_NAME…" at bounding box center [365, 165] width 214 height 31
select select "47892"
click at [258, 150] on select "Affecter à [PERSON_NAME] [PERSON_NAME] [PERSON_NAME] [PERSON_NAME] [PERSON_NAME…" at bounding box center [365, 165] width 214 height 31
click at [493, 161] on button "Appliquer" at bounding box center [532, 168] width 79 height 28
checkbox input "false"
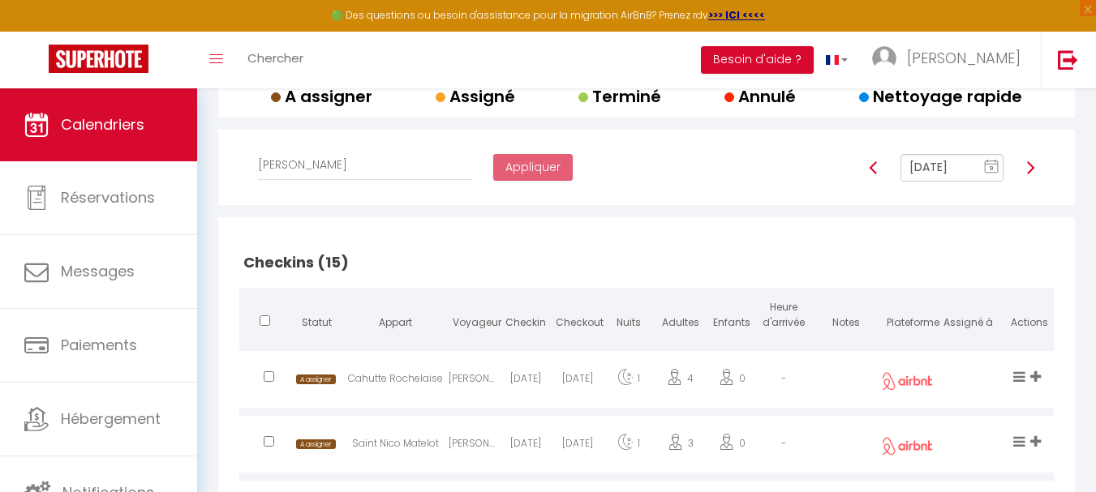
click at [1033, 168] on img at bounding box center [1030, 167] width 13 height 13
type input "[DATE]"
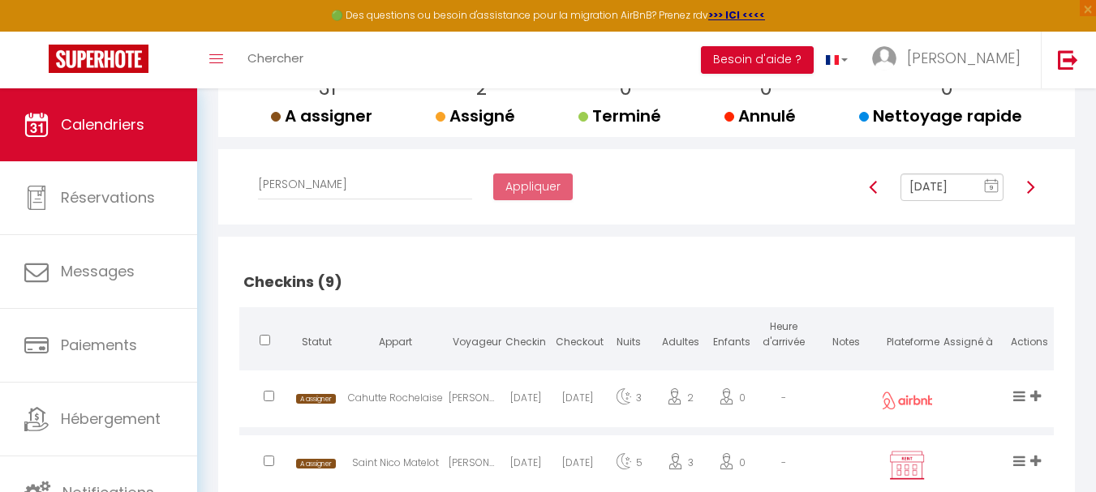
scroll to position [136, 0]
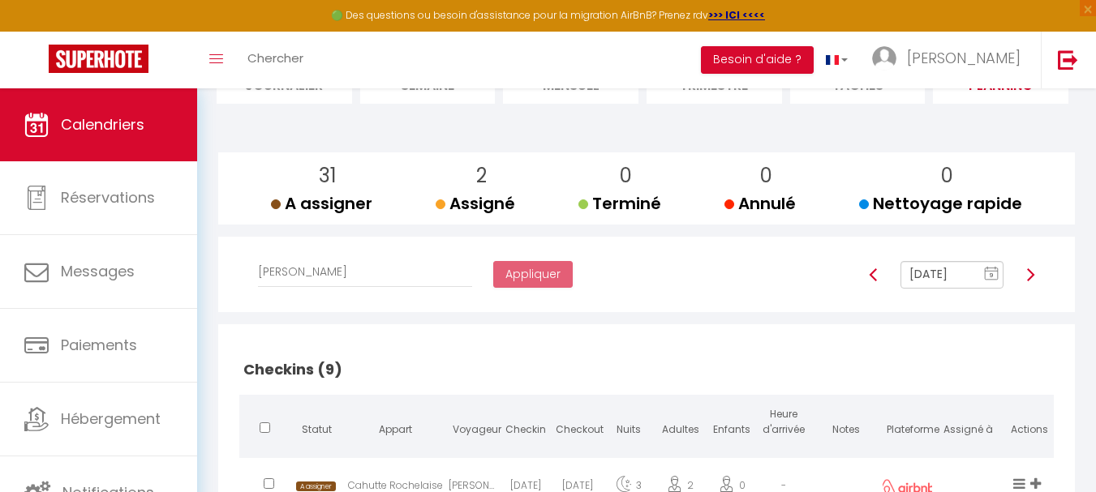
click at [933, 280] on input "[DATE]" at bounding box center [952, 275] width 104 height 28
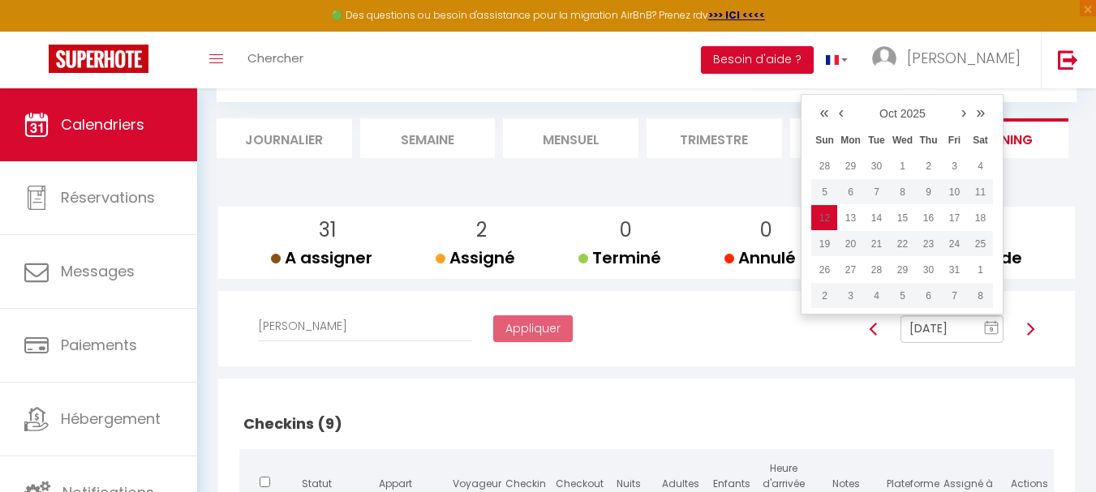
scroll to position [55, 0]
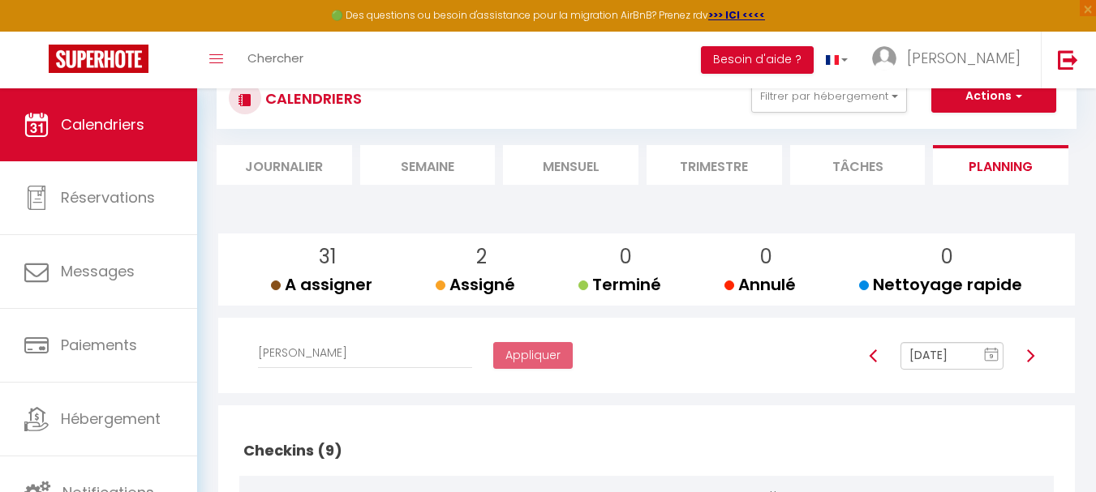
click at [599, 171] on li "Mensuel" at bounding box center [570, 165] width 135 height 40
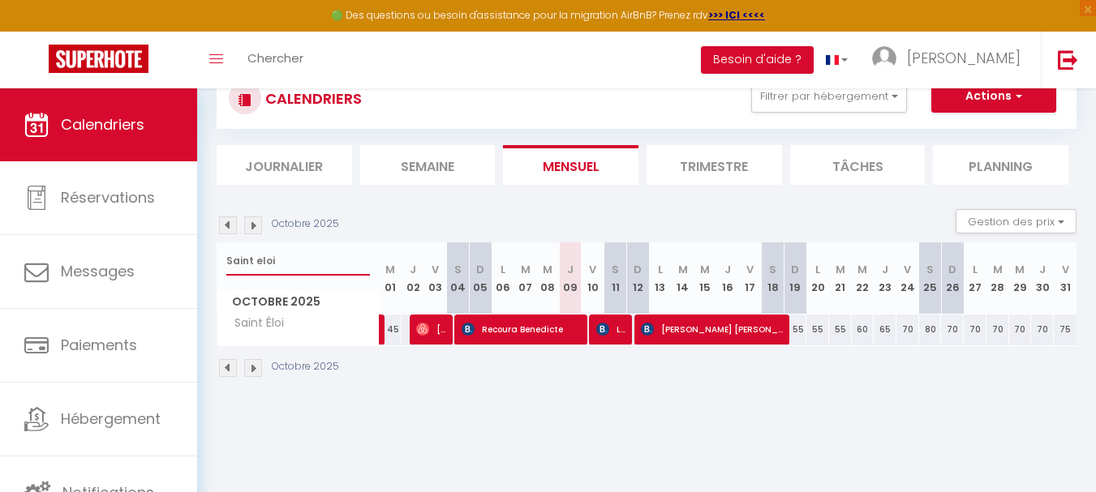
click at [289, 263] on input "Saint eloi" at bounding box center [298, 261] width 144 height 29
type input "S"
click at [315, 275] on input "text" at bounding box center [298, 261] width 144 height 29
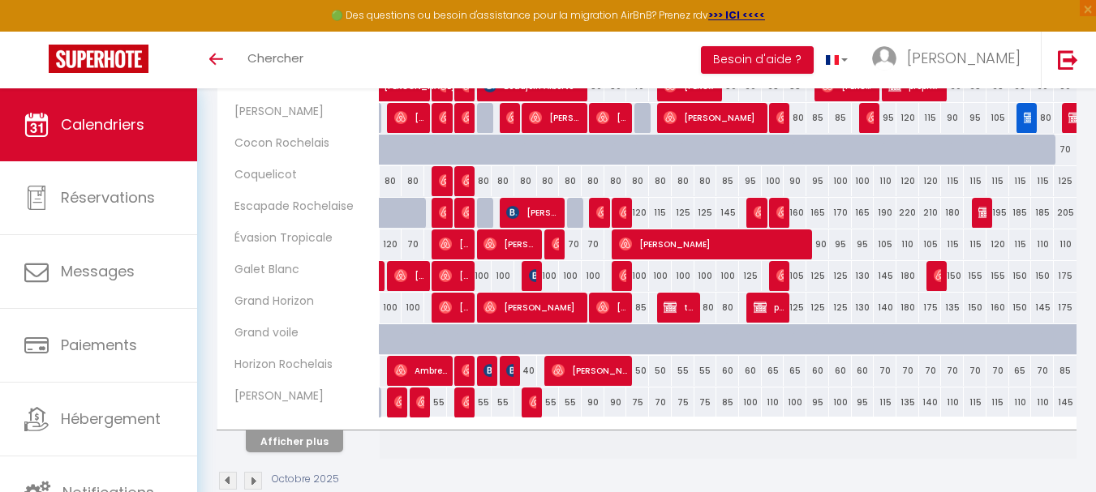
scroll to position [617, 0]
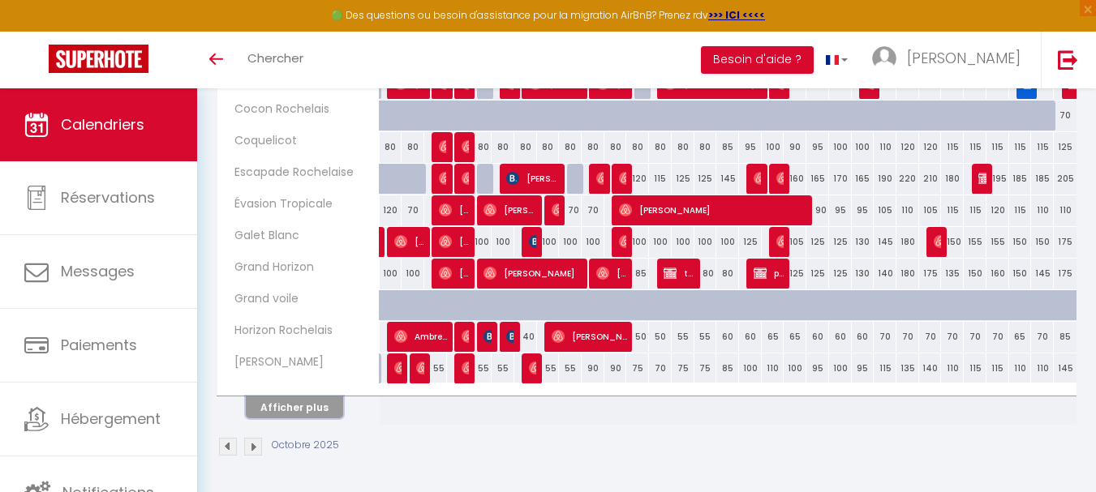
click at [273, 411] on button "Afficher plus" at bounding box center [294, 408] width 97 height 22
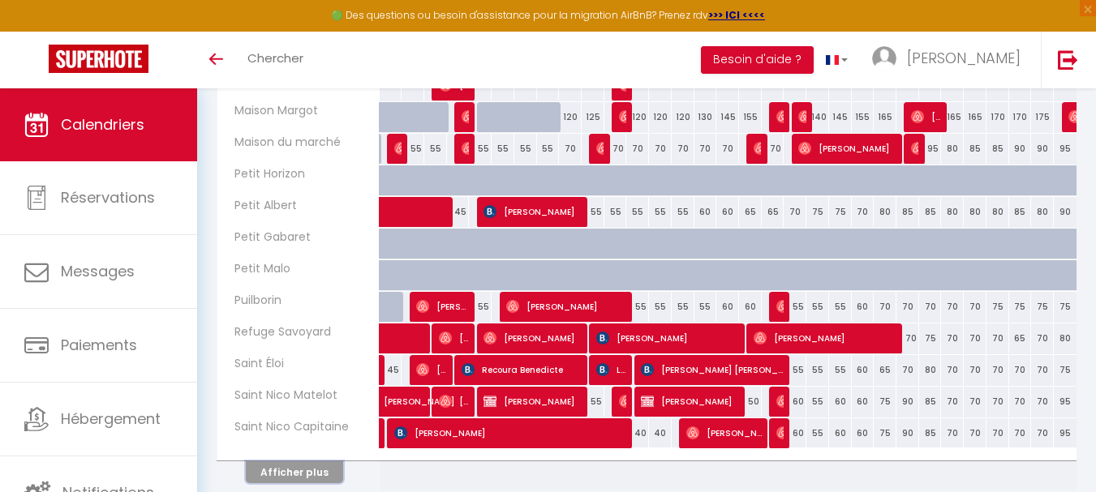
scroll to position [1250, 0]
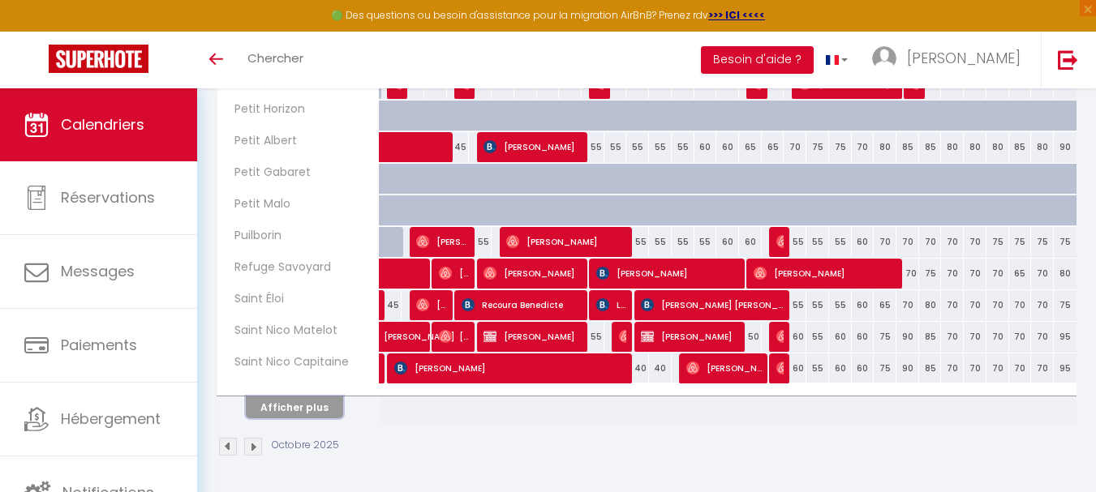
drag, startPoint x: 304, startPoint y: 407, endPoint x: 315, endPoint y: 406, distance: 10.7
click at [305, 407] on button "Afficher plus" at bounding box center [294, 408] width 97 height 22
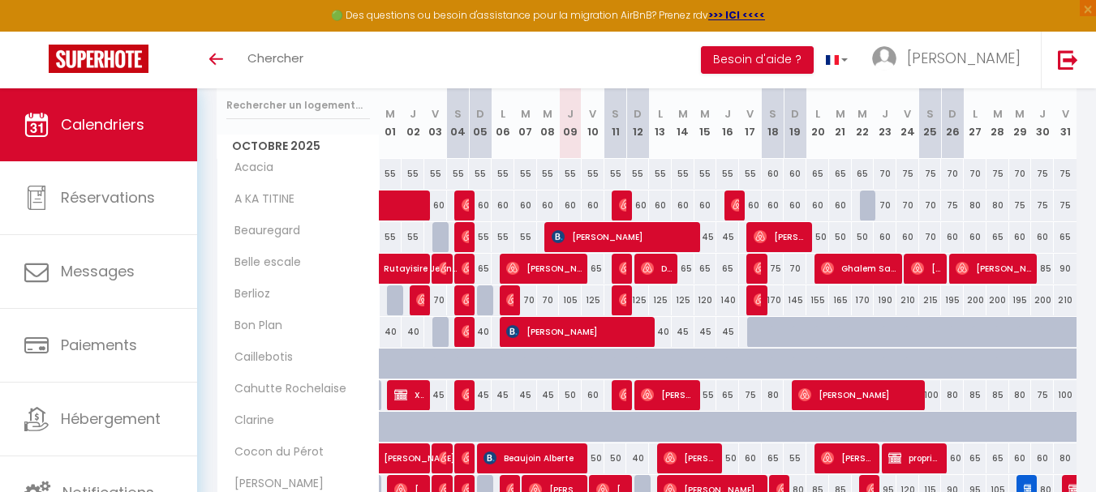
scroll to position [0, 0]
